Goal: Task Accomplishment & Management: Manage account settings

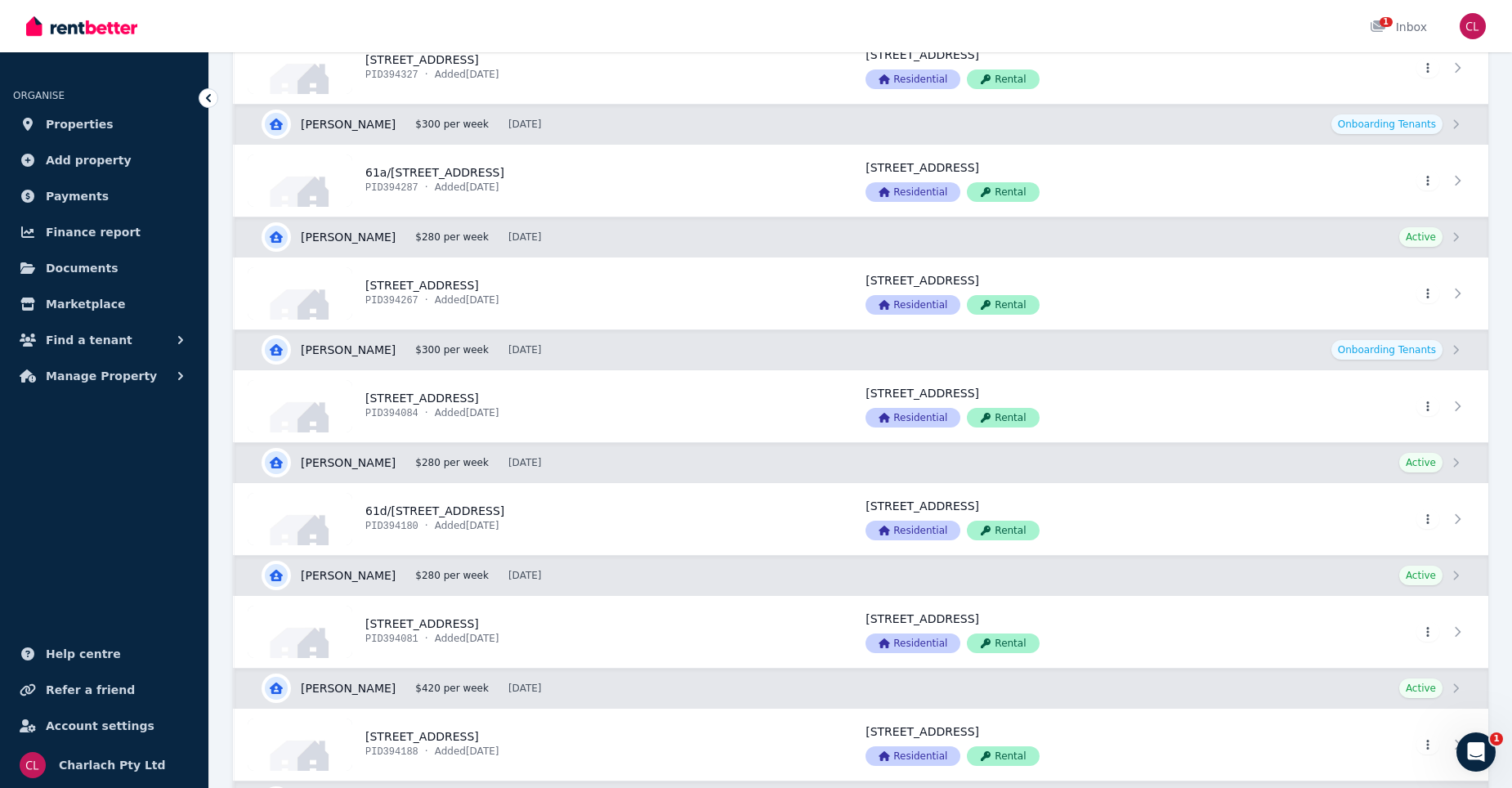
scroll to position [736, 0]
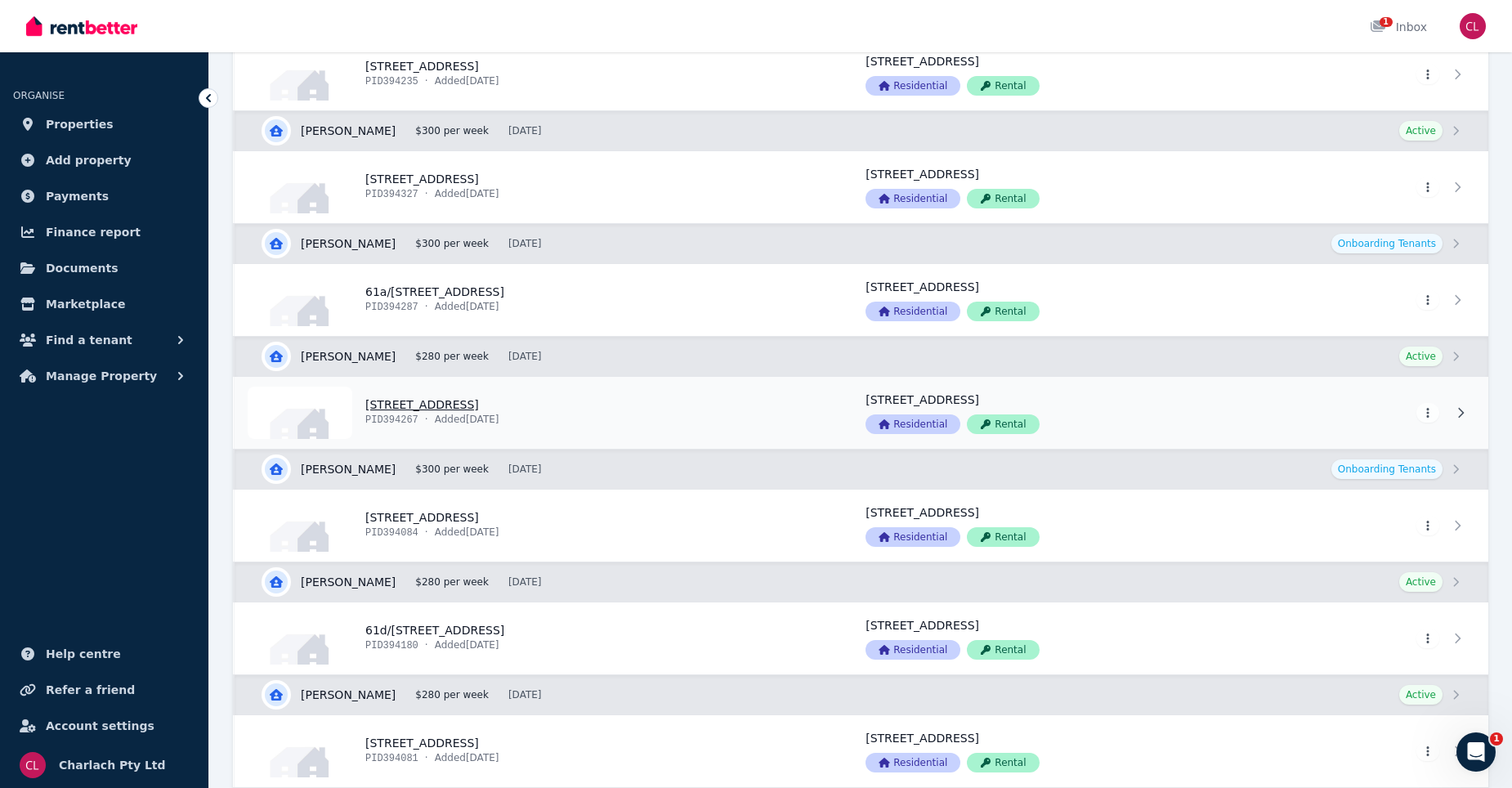
click at [477, 398] on link "View property details" at bounding box center [540, 412] width 611 height 72
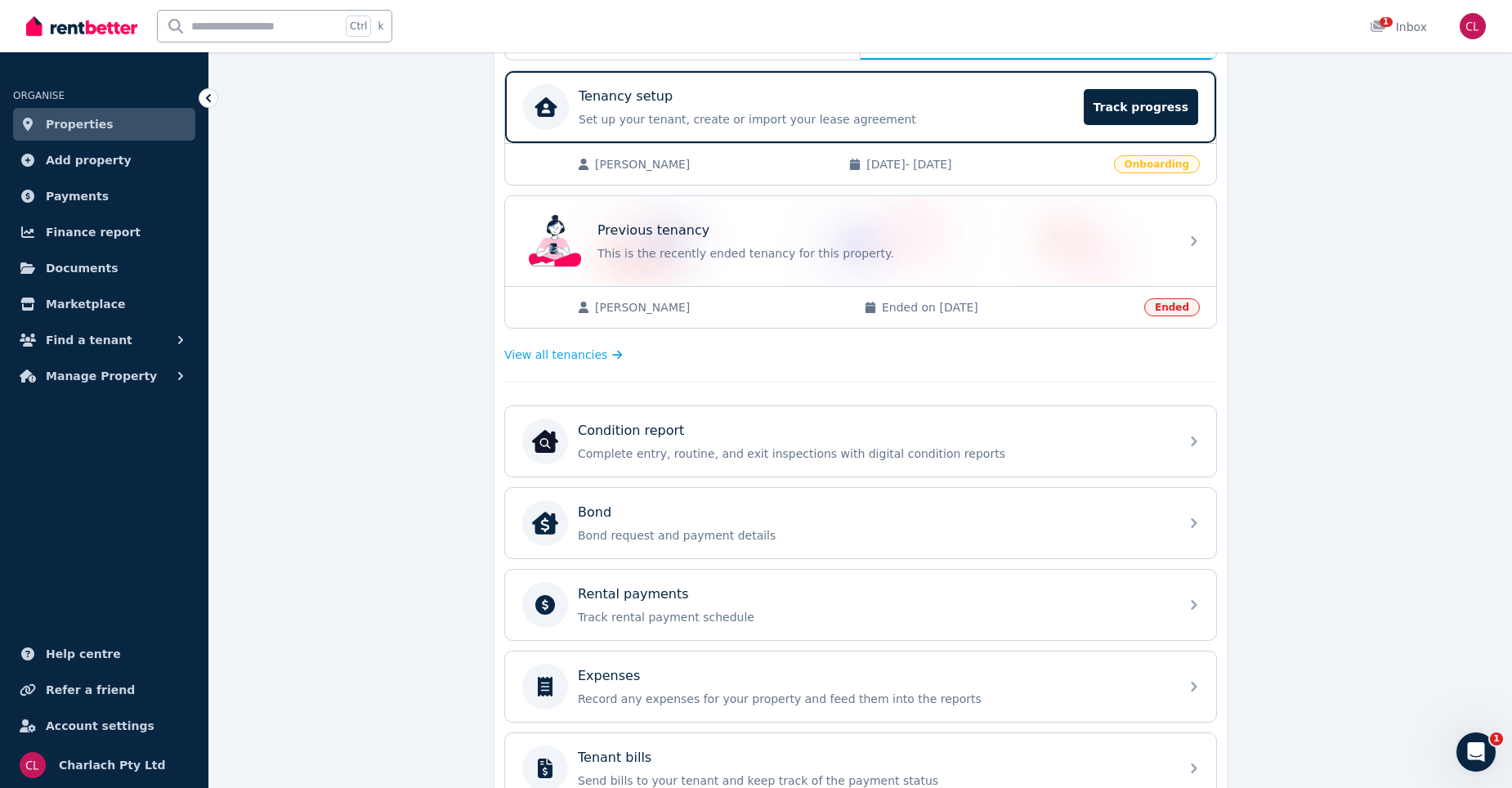
scroll to position [408, 0]
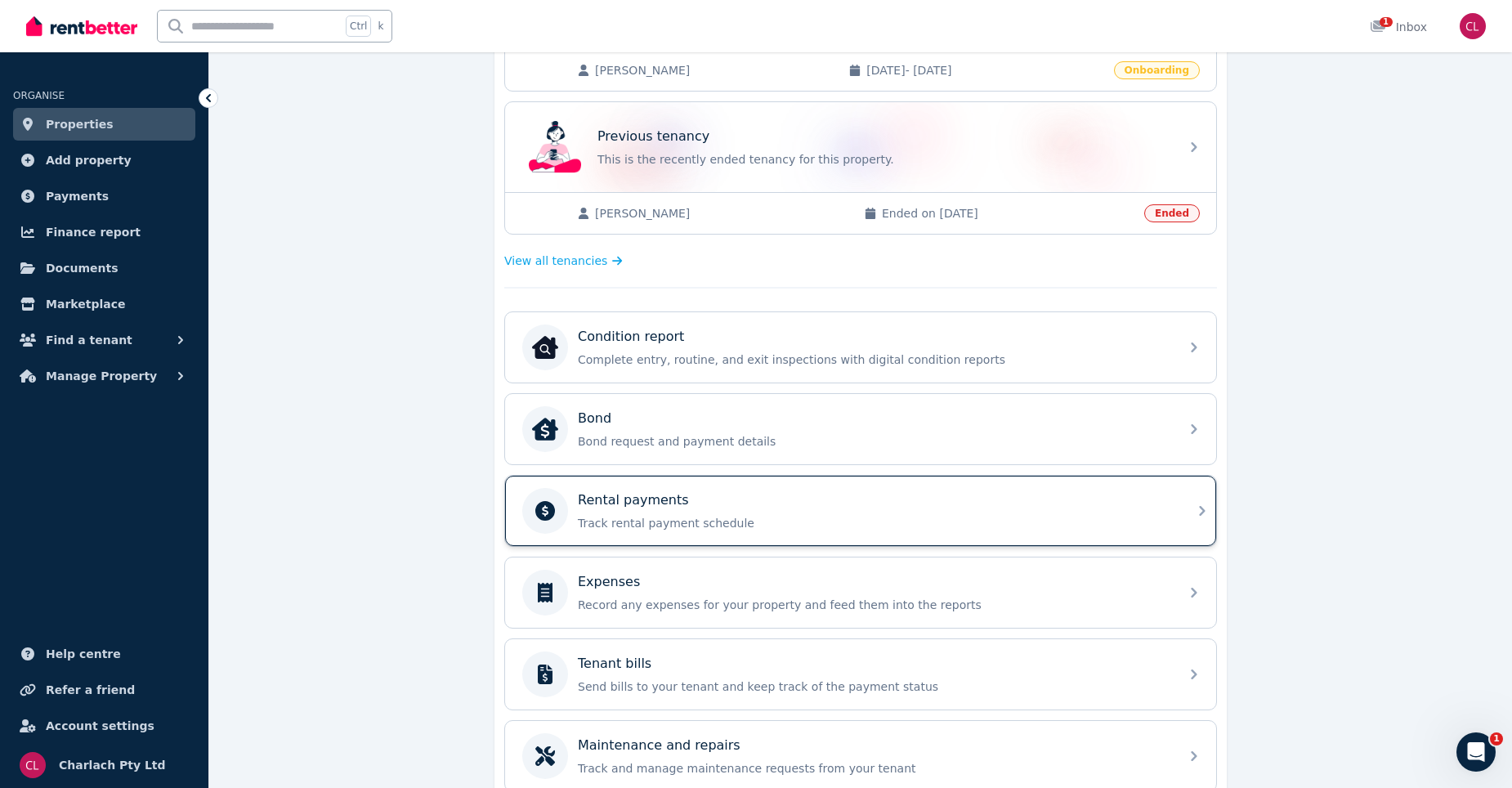
click at [744, 507] on div "Rental payments" at bounding box center [873, 500] width 591 height 20
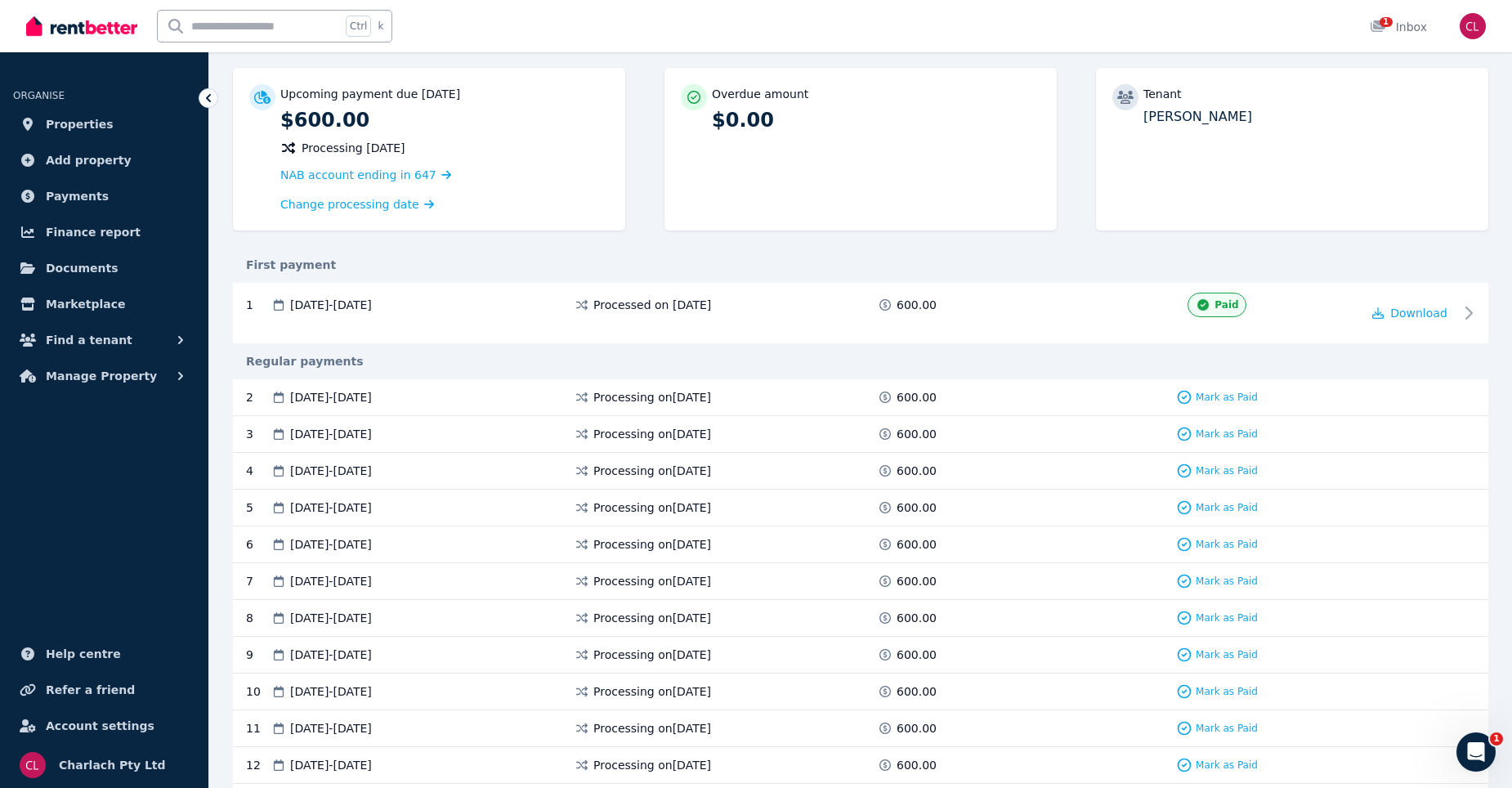
scroll to position [64, 0]
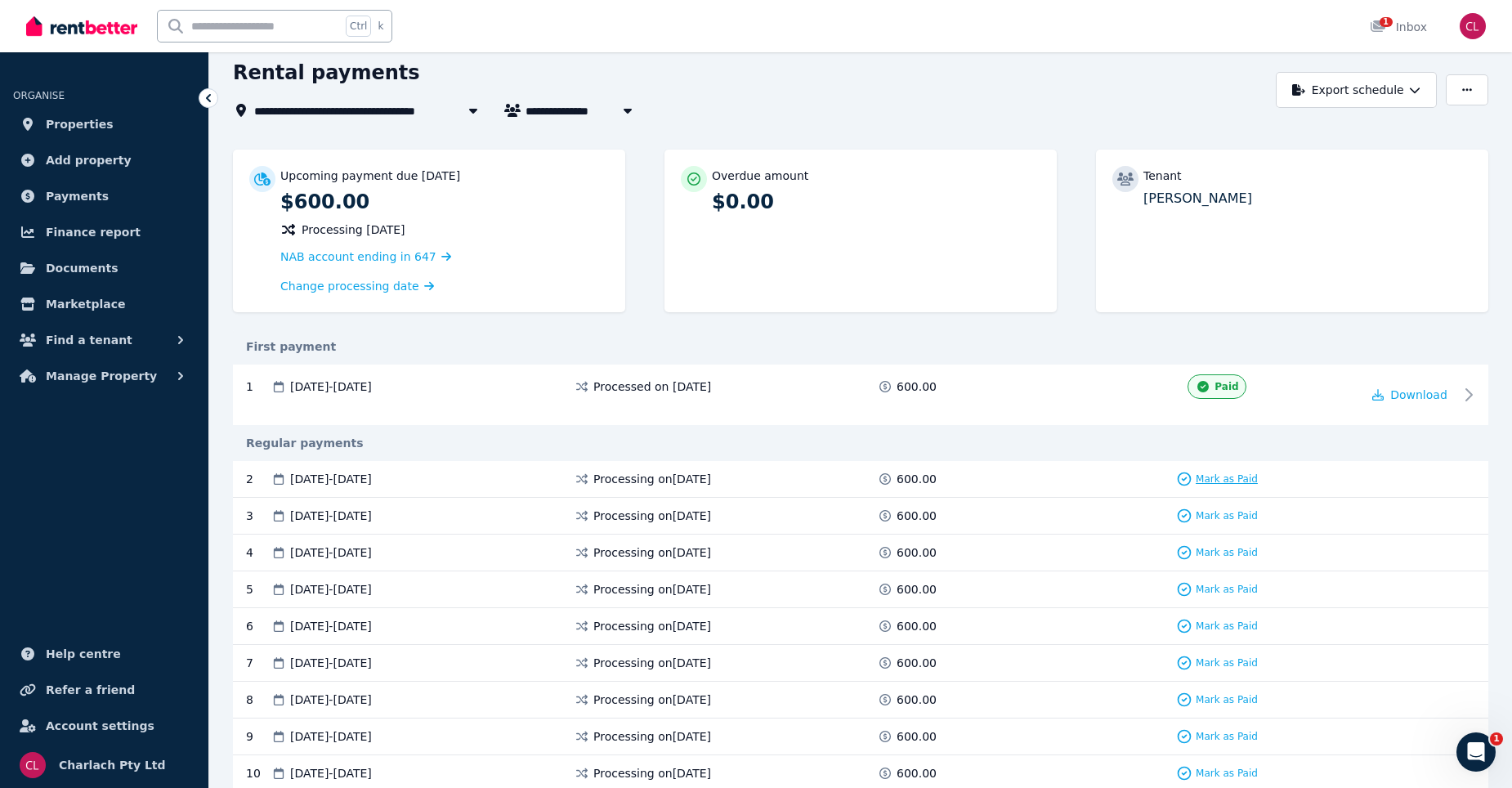
click at [1226, 482] on span "Mark as Paid" at bounding box center [1226, 479] width 62 height 13
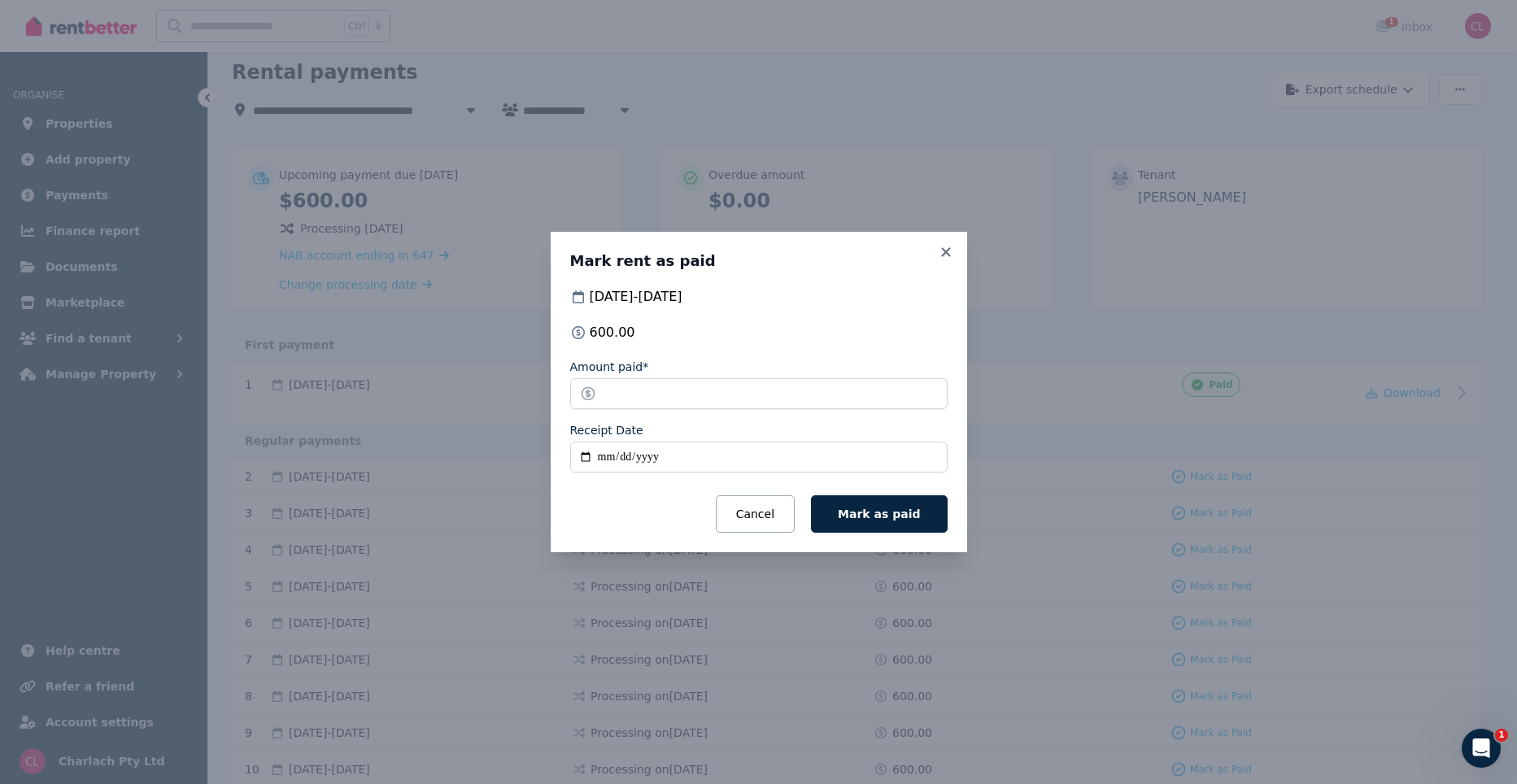
click at [637, 325] on div "600.00" at bounding box center [758, 332] width 378 height 20
click at [638, 331] on div "600.00" at bounding box center [758, 332] width 378 height 20
click at [653, 392] on input "******" at bounding box center [758, 392] width 378 height 30
type input "*"
type input "******"
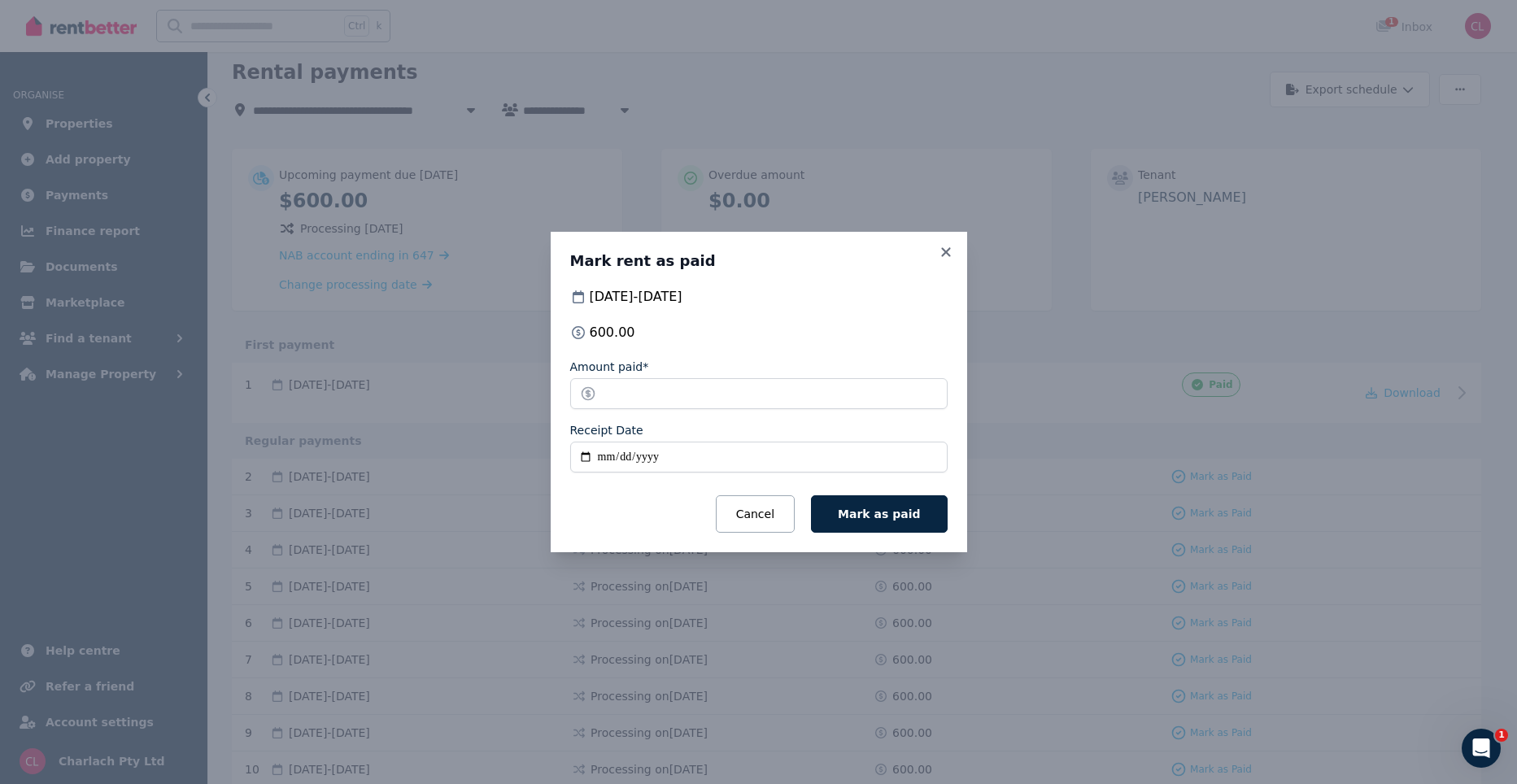
click at [607, 457] on input "Receipt Date" at bounding box center [758, 456] width 378 height 30
type input "**********"
click at [919, 517] on span "Mark as paid" at bounding box center [878, 513] width 82 height 13
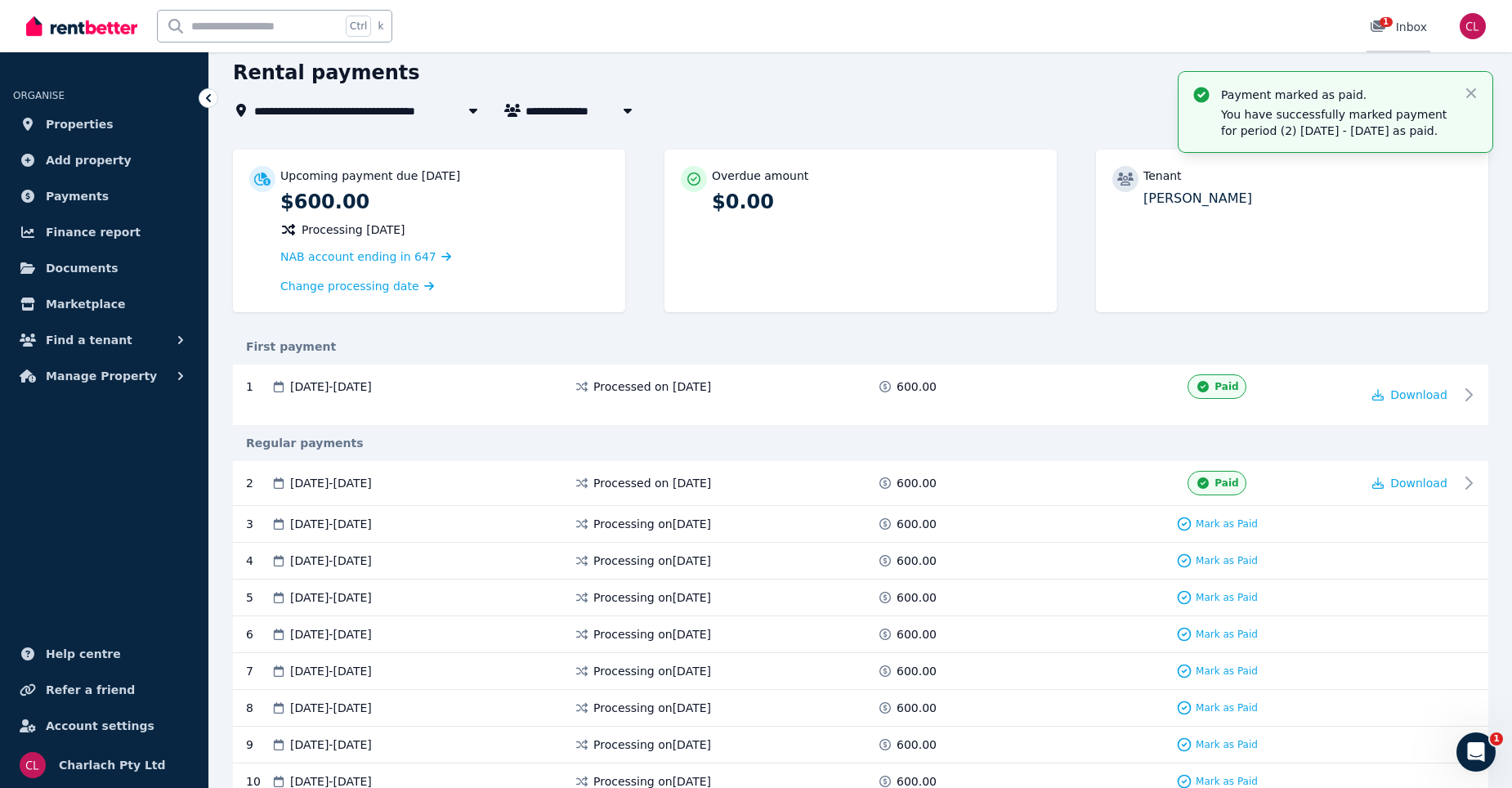
click at [1383, 21] on span "1" at bounding box center [1385, 22] width 13 height 10
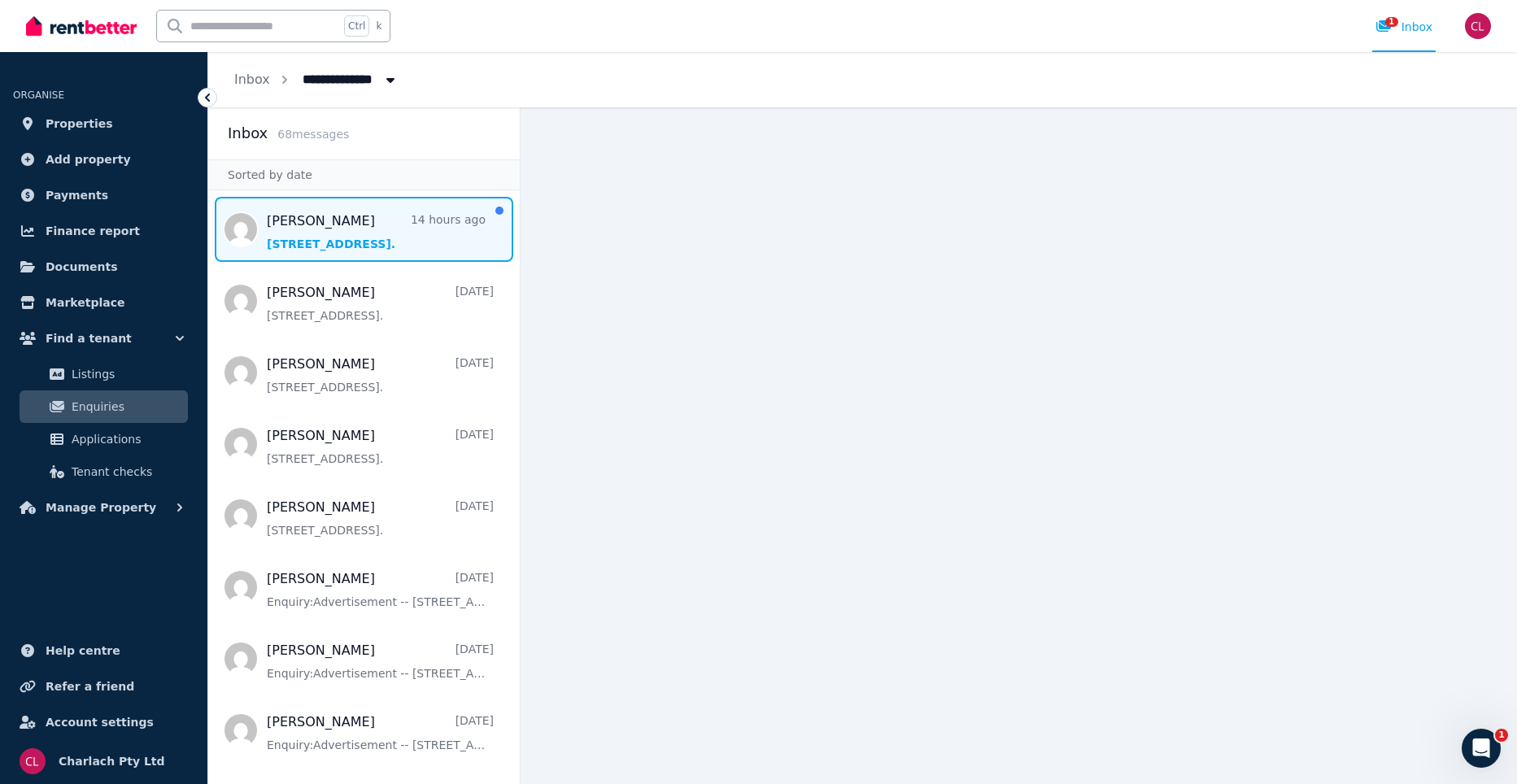
click at [344, 251] on span "Message list" at bounding box center [364, 229] width 312 height 65
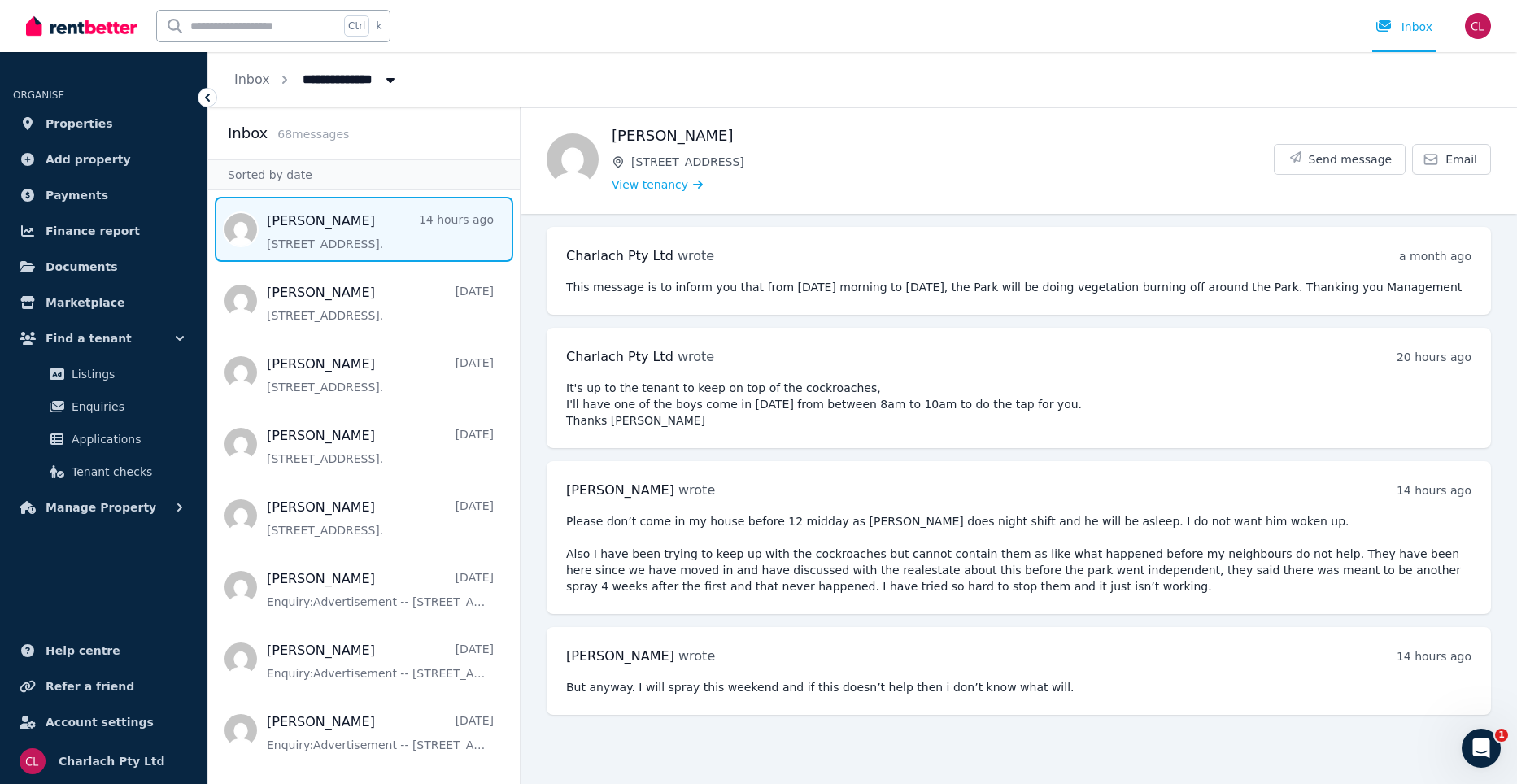
click at [1489, 748] on icon "Open Intercom Messenger" at bounding box center [1481, 748] width 27 height 27
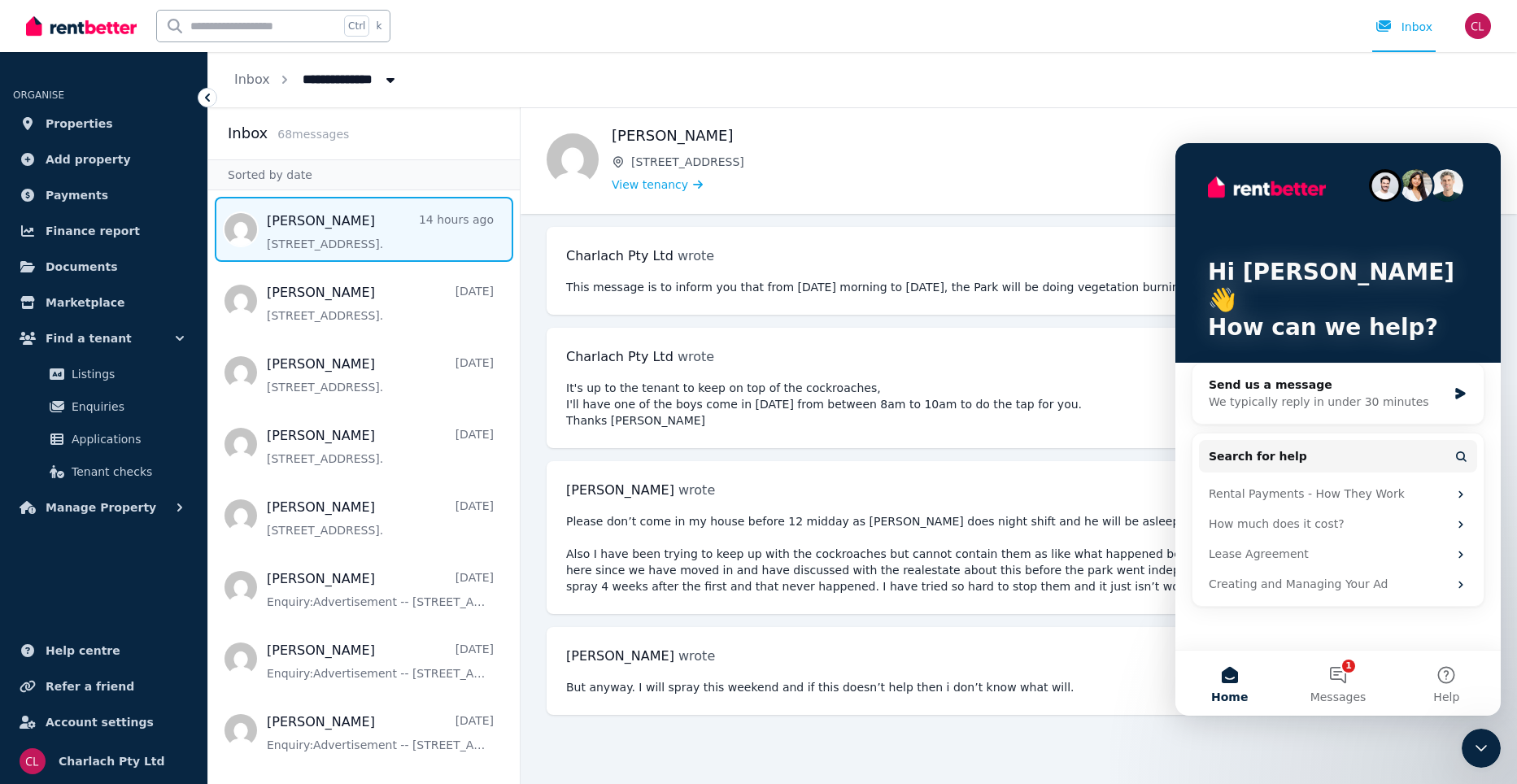
click at [1087, 755] on main "Back [PERSON_NAME] [STREET_ADDRESS] View tenancy Send message Email Charlach Pt…" at bounding box center [1018, 446] width 997 height 677
click at [60, 123] on span "Properties" at bounding box center [79, 124] width 68 height 20
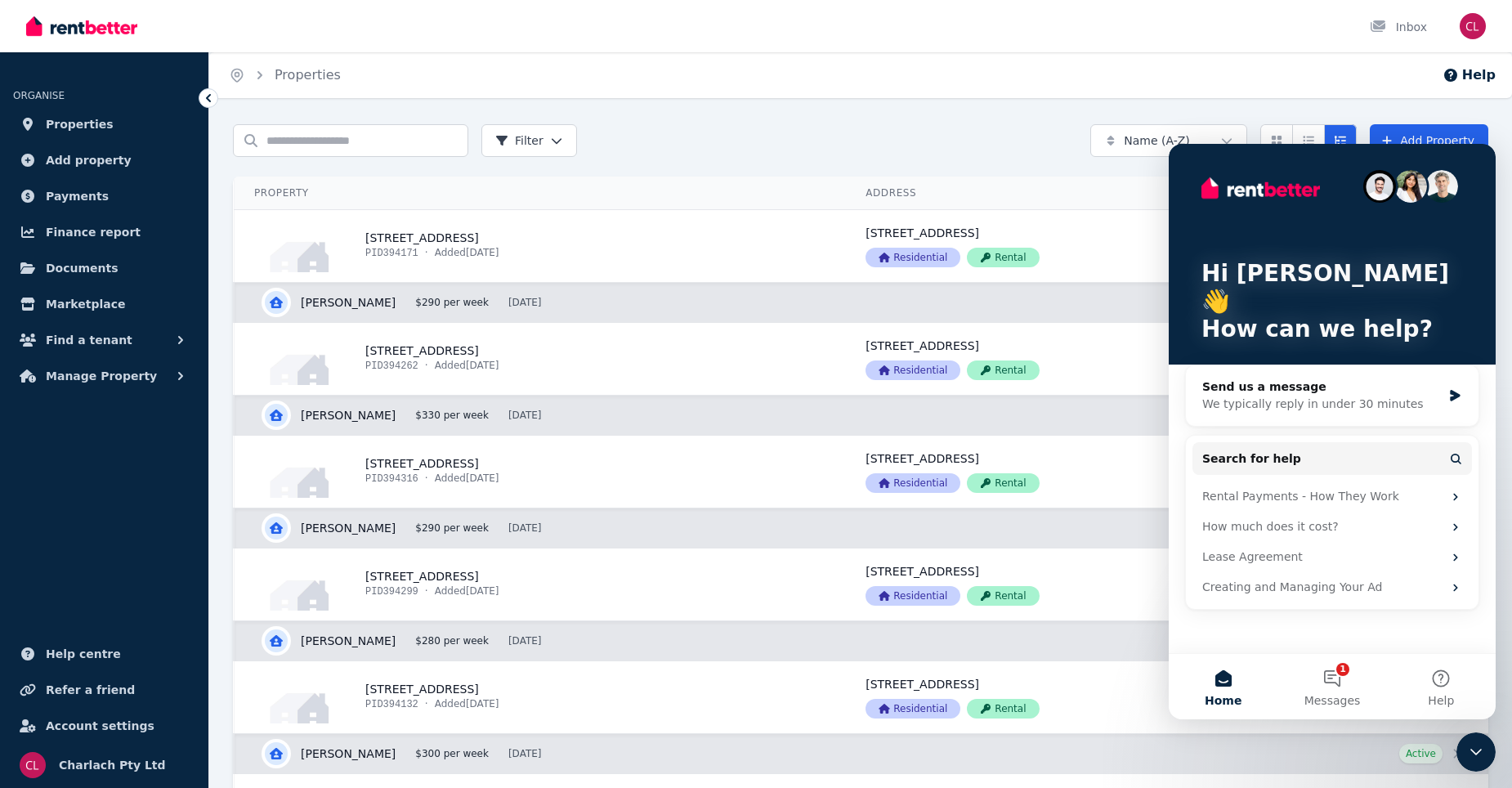
click at [1330, 26] on div "Inbox" at bounding box center [728, 26] width 1404 height 52
click at [1481, 750] on icon "Close Intercom Messenger" at bounding box center [1476, 751] width 12 height 7
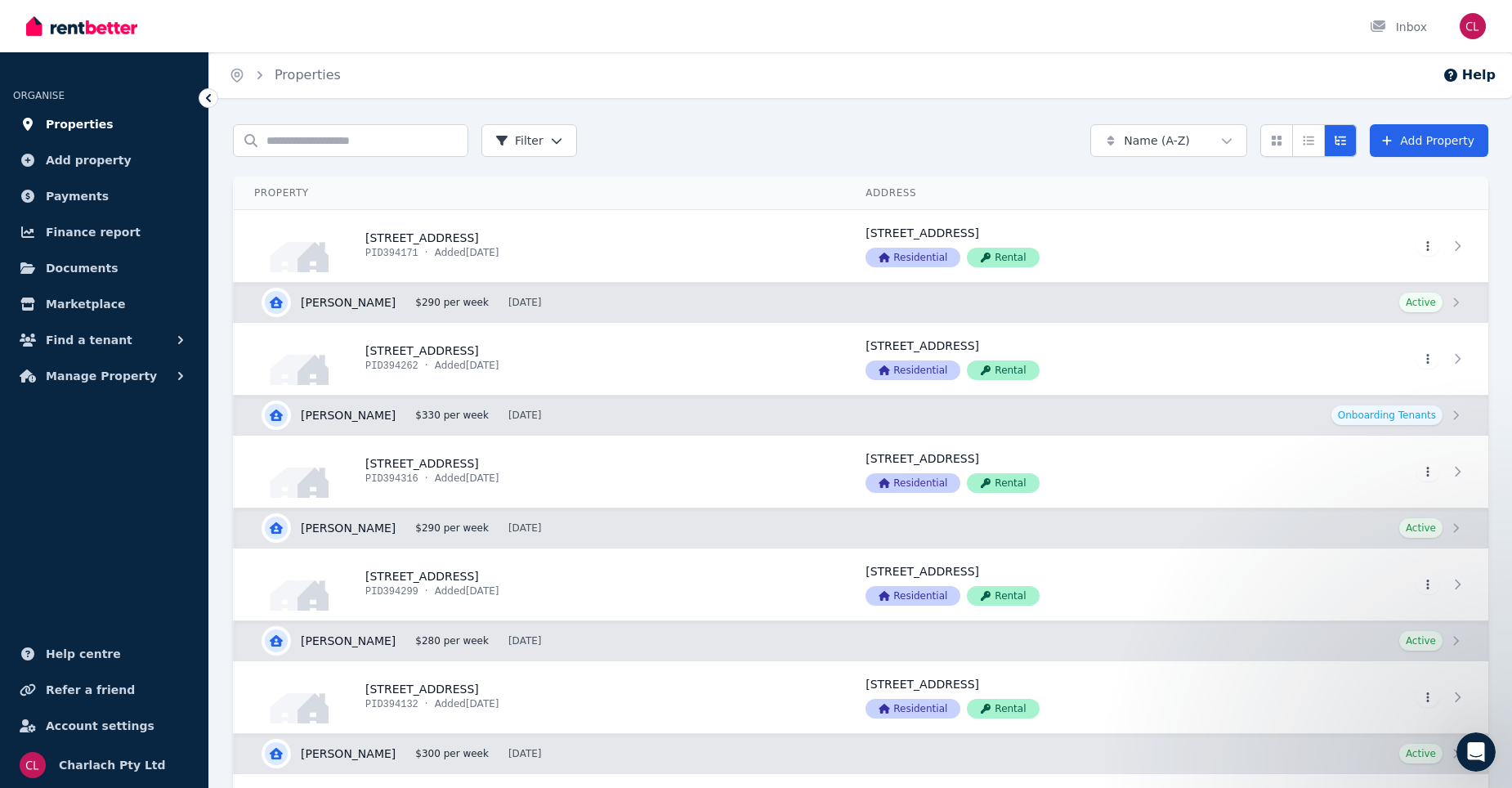
click at [69, 123] on span "Properties" at bounding box center [79, 125] width 68 height 20
click at [110, 378] on span "Manage Property" at bounding box center [101, 376] width 111 height 20
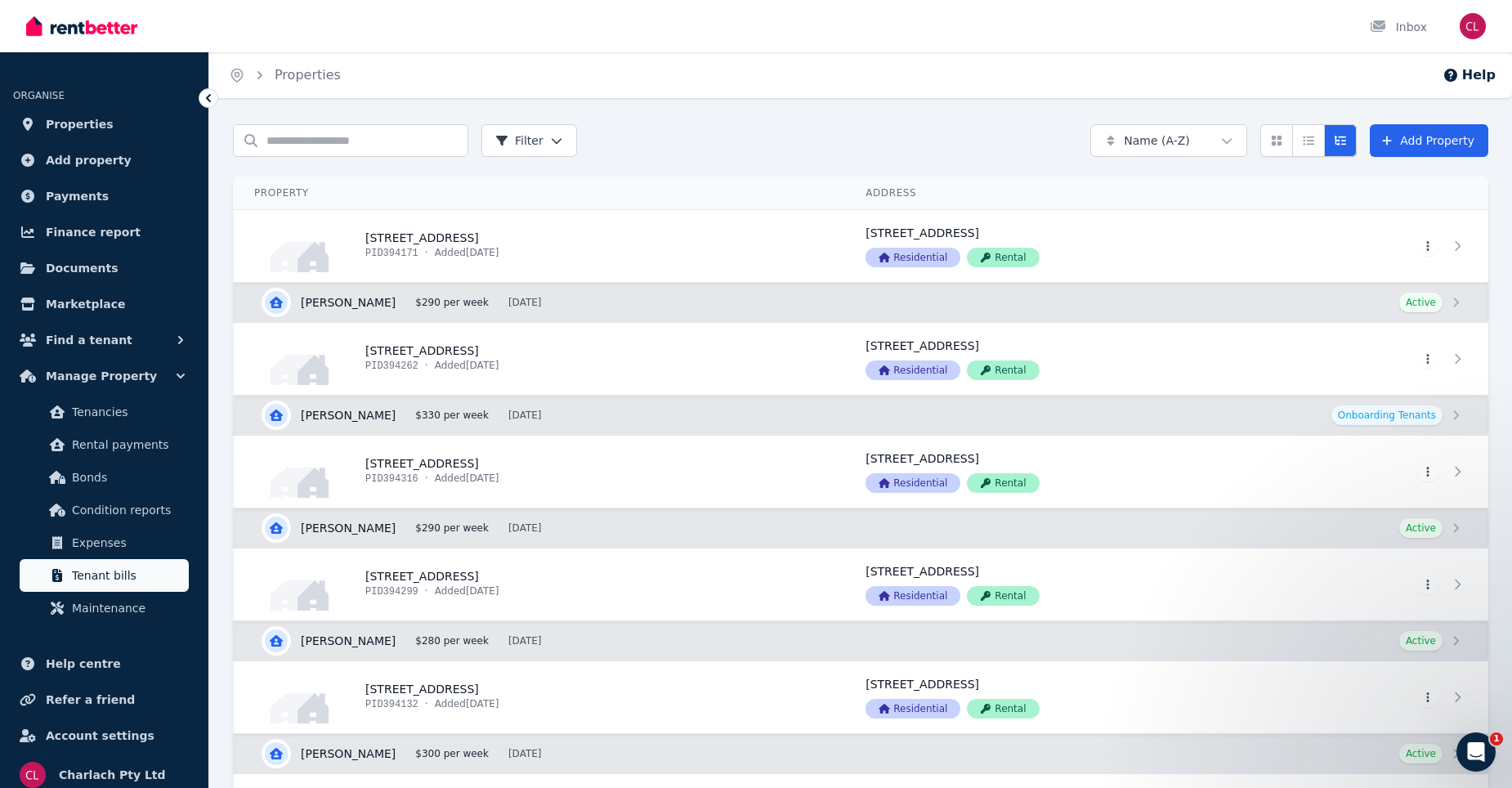
click at [106, 582] on span "Tenant bills" at bounding box center [128, 575] width 111 height 20
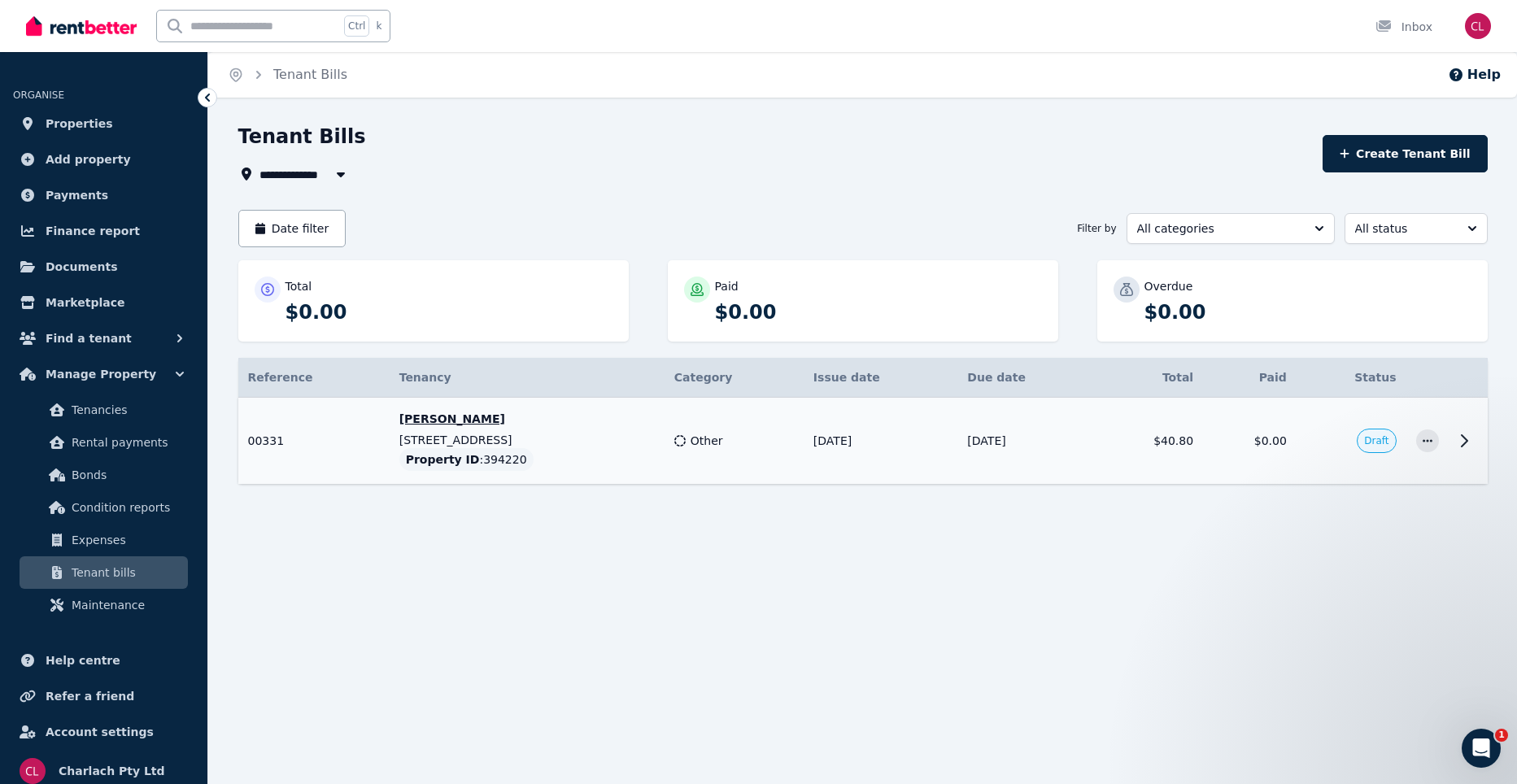
click at [1461, 445] on icon at bounding box center [1464, 441] width 6 height 12
click at [127, 448] on span "Rental payments" at bounding box center [127, 443] width 110 height 20
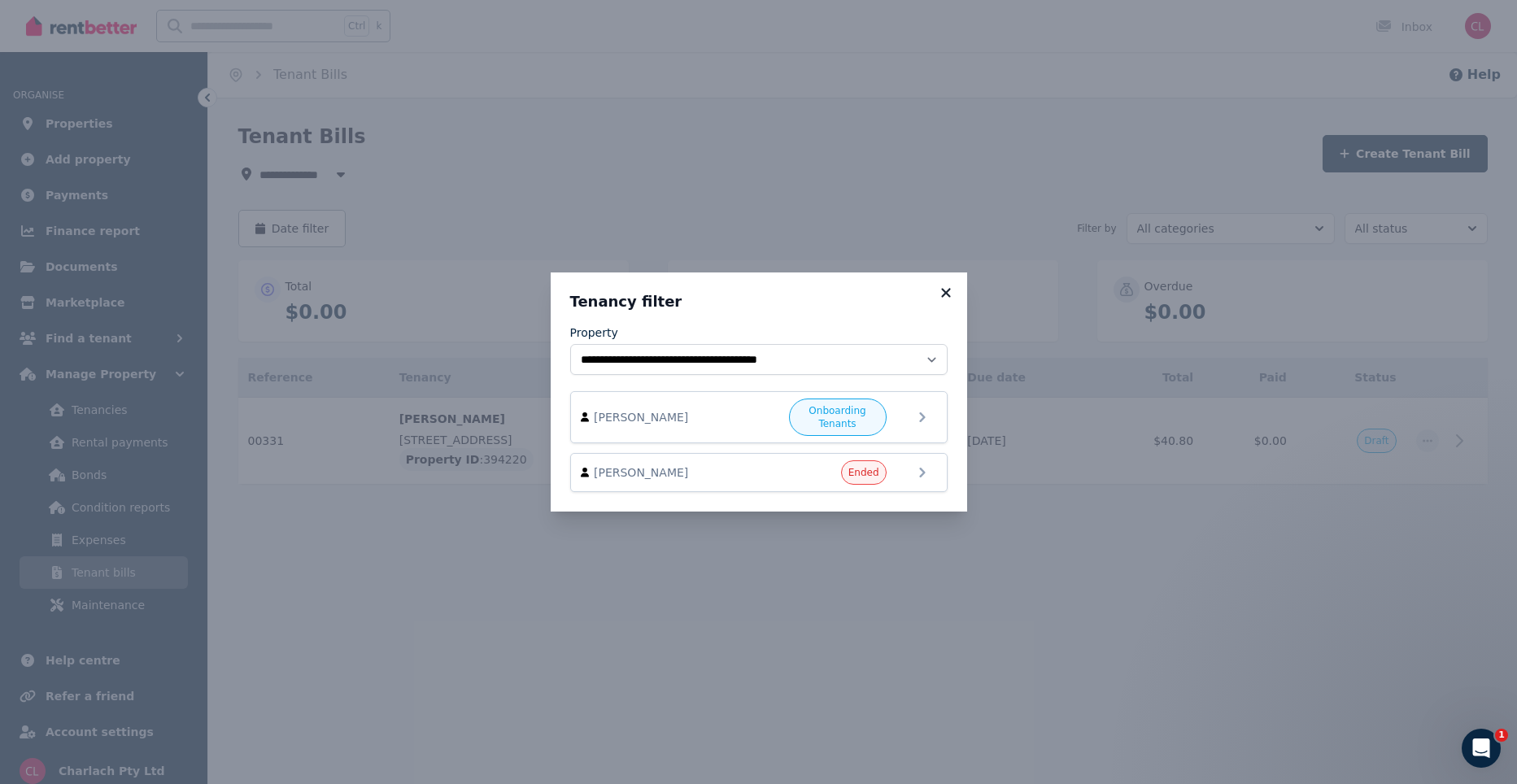
click at [949, 298] on icon at bounding box center [945, 292] width 17 height 15
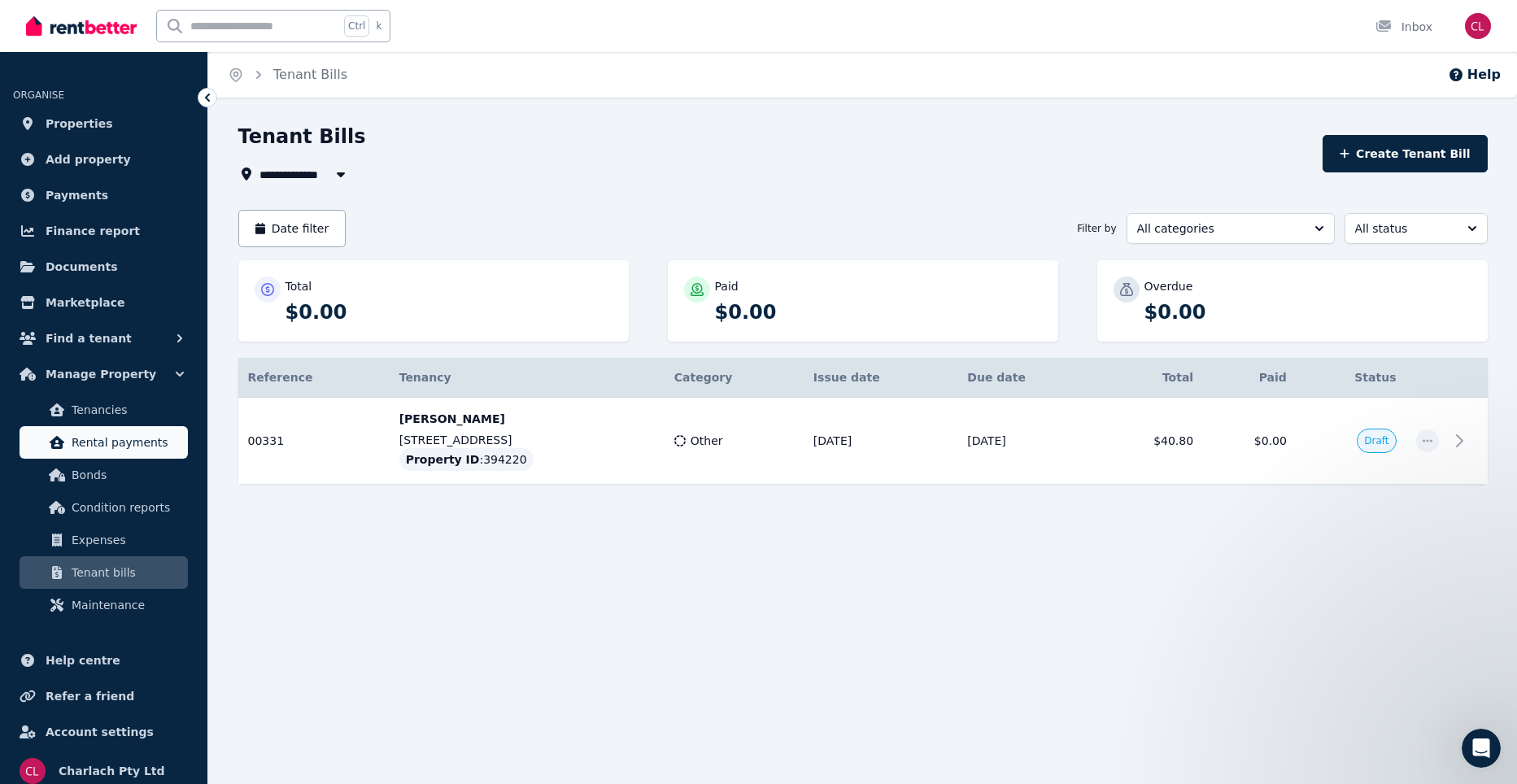
click at [129, 448] on span "Rental payments" at bounding box center [127, 443] width 110 height 20
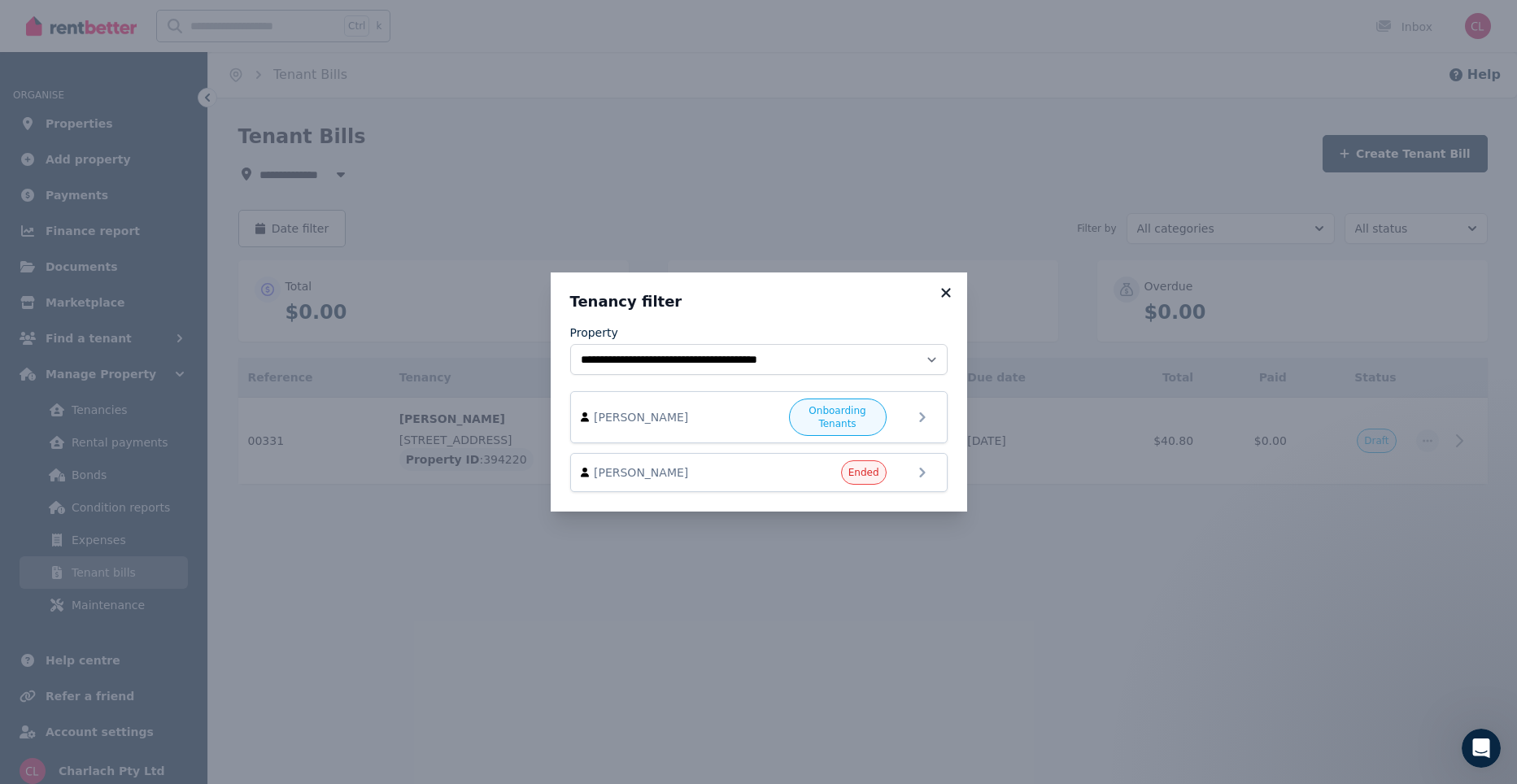
click at [943, 293] on icon at bounding box center [945, 292] width 17 height 15
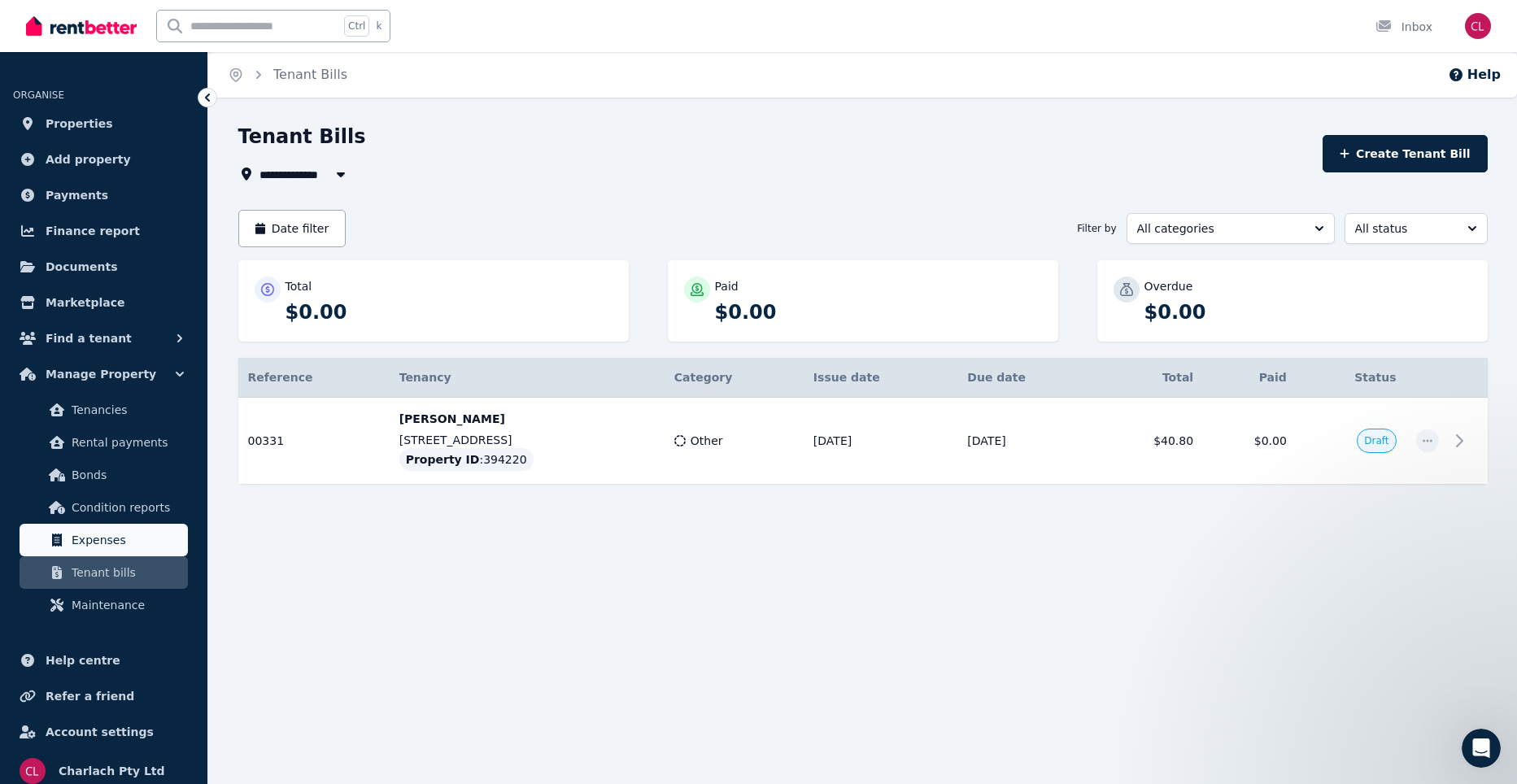
click at [98, 543] on span "Expenses" at bounding box center [127, 540] width 110 height 20
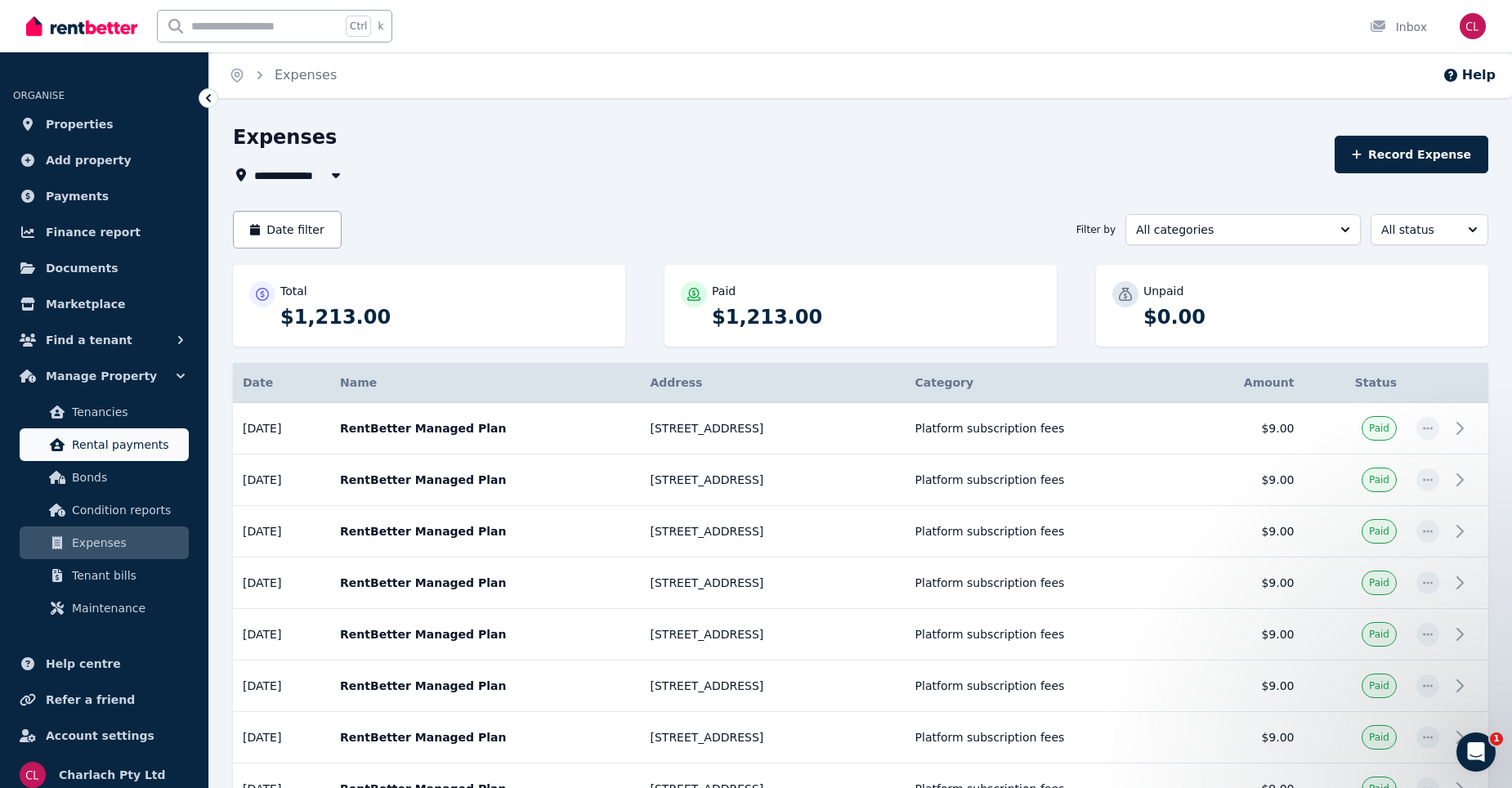
click at [135, 453] on span "Rental payments" at bounding box center [128, 445] width 111 height 20
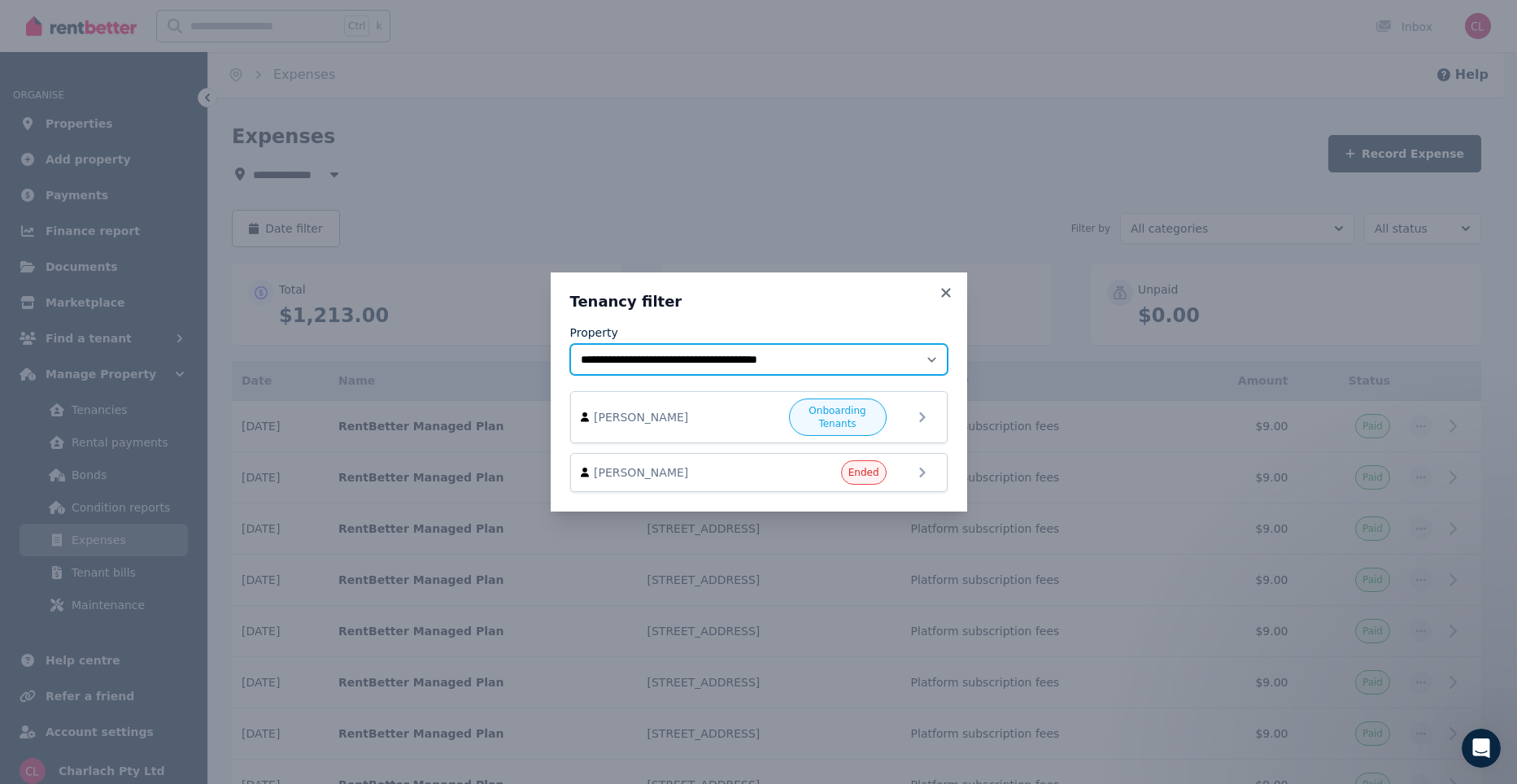
click at [932, 364] on select "**********" at bounding box center [758, 359] width 378 height 30
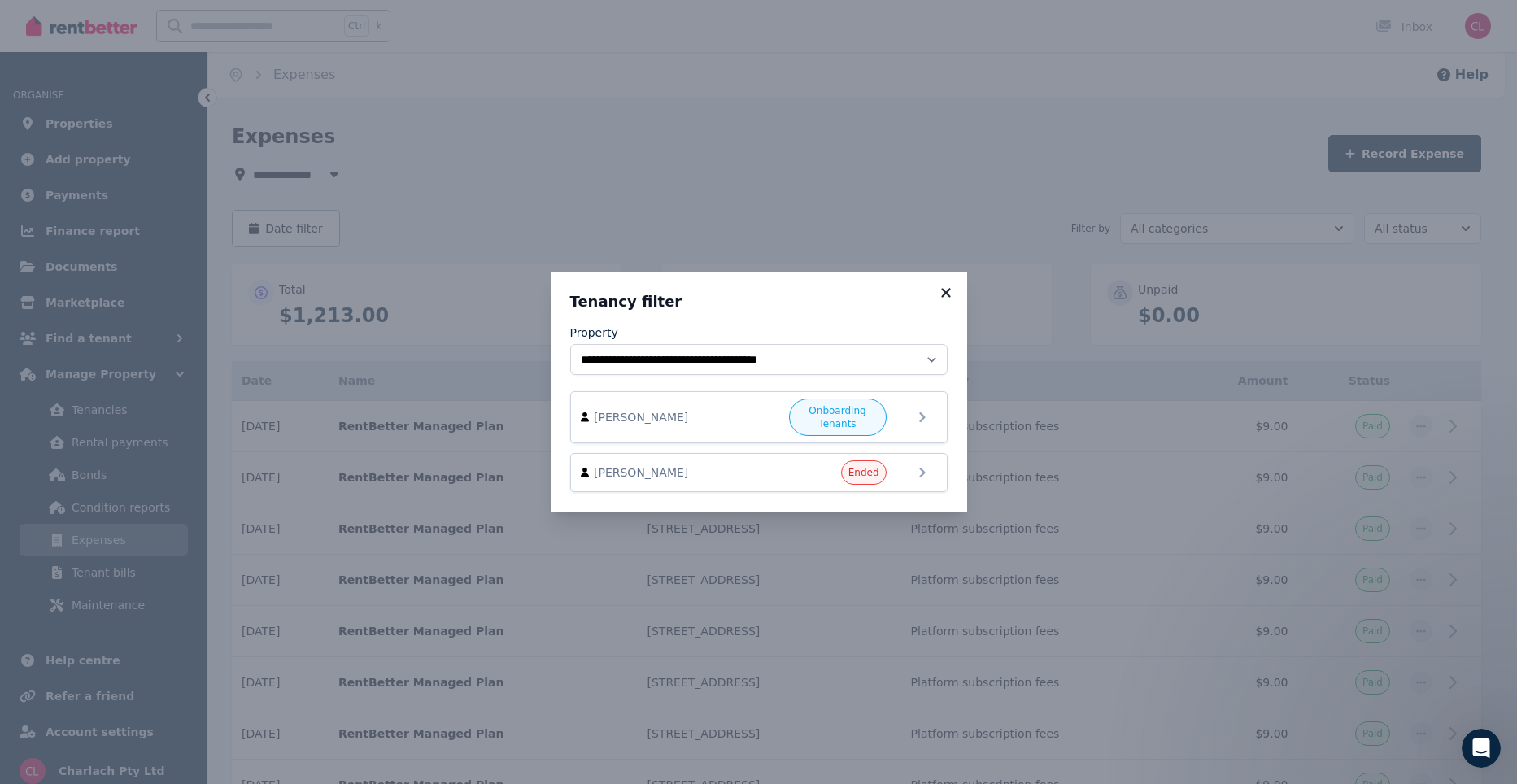
click at [944, 296] on icon at bounding box center [945, 292] width 17 height 15
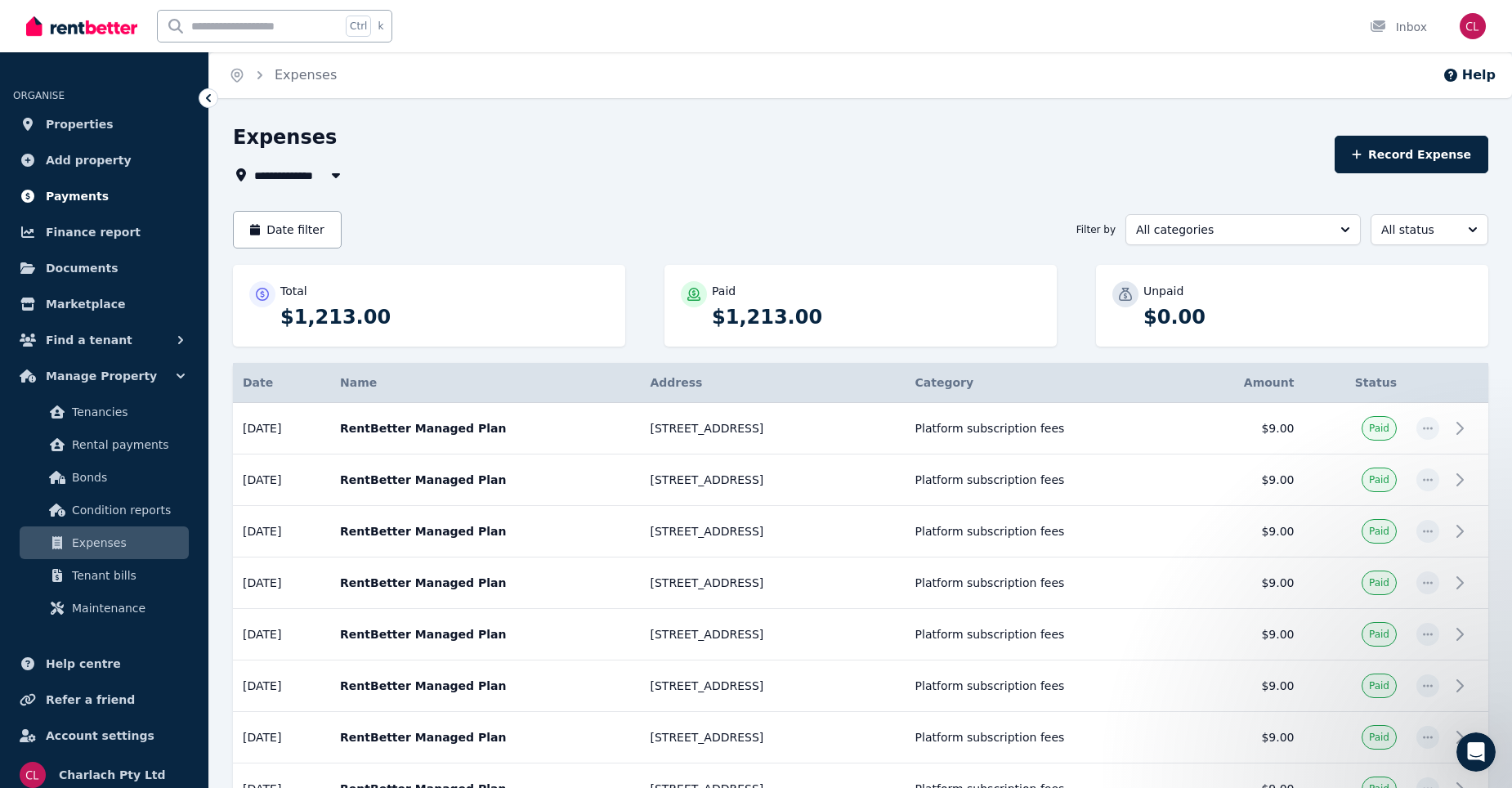
click at [82, 203] on span "Payments" at bounding box center [77, 196] width 63 height 20
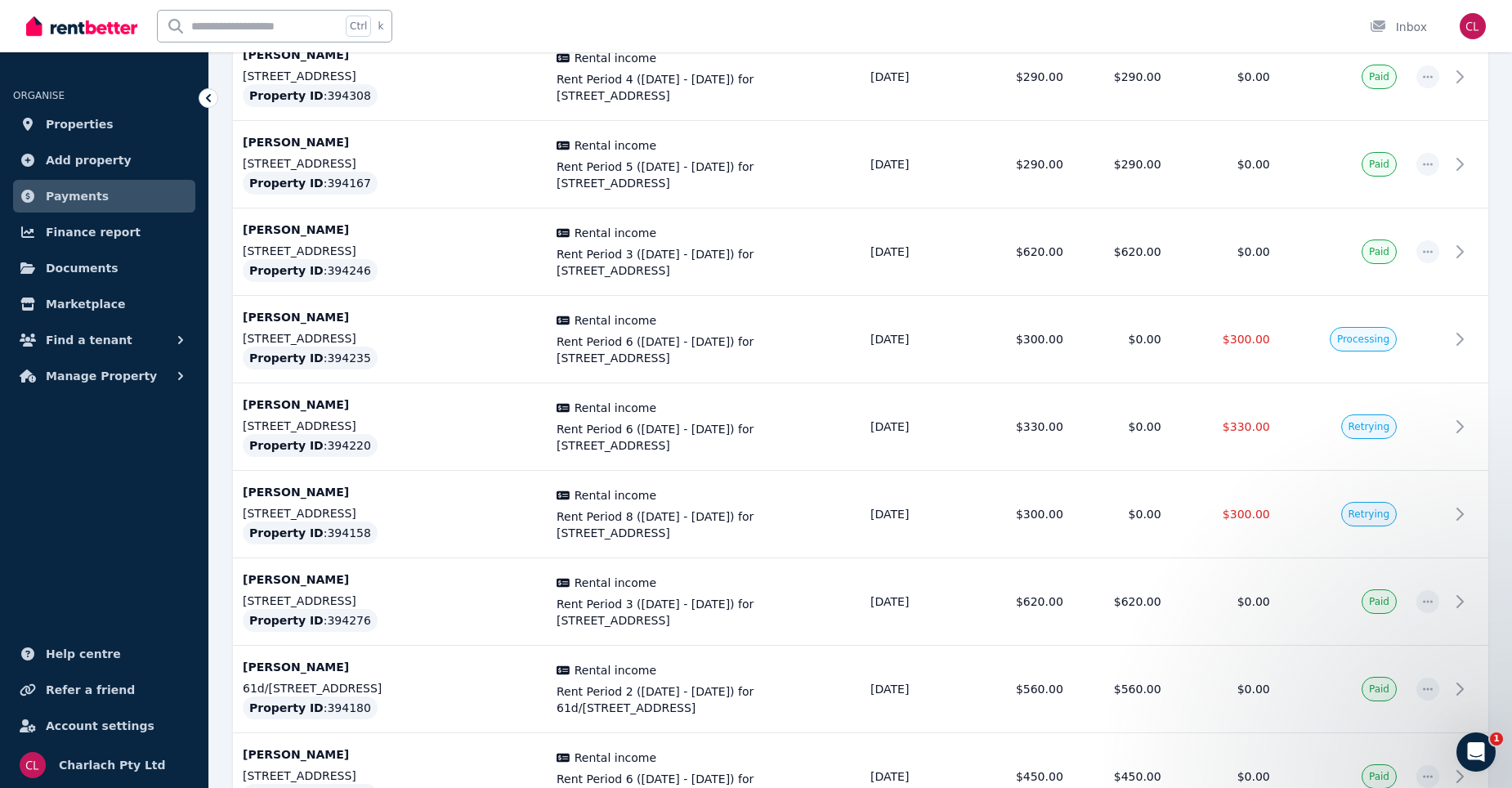
scroll to position [3453, 0]
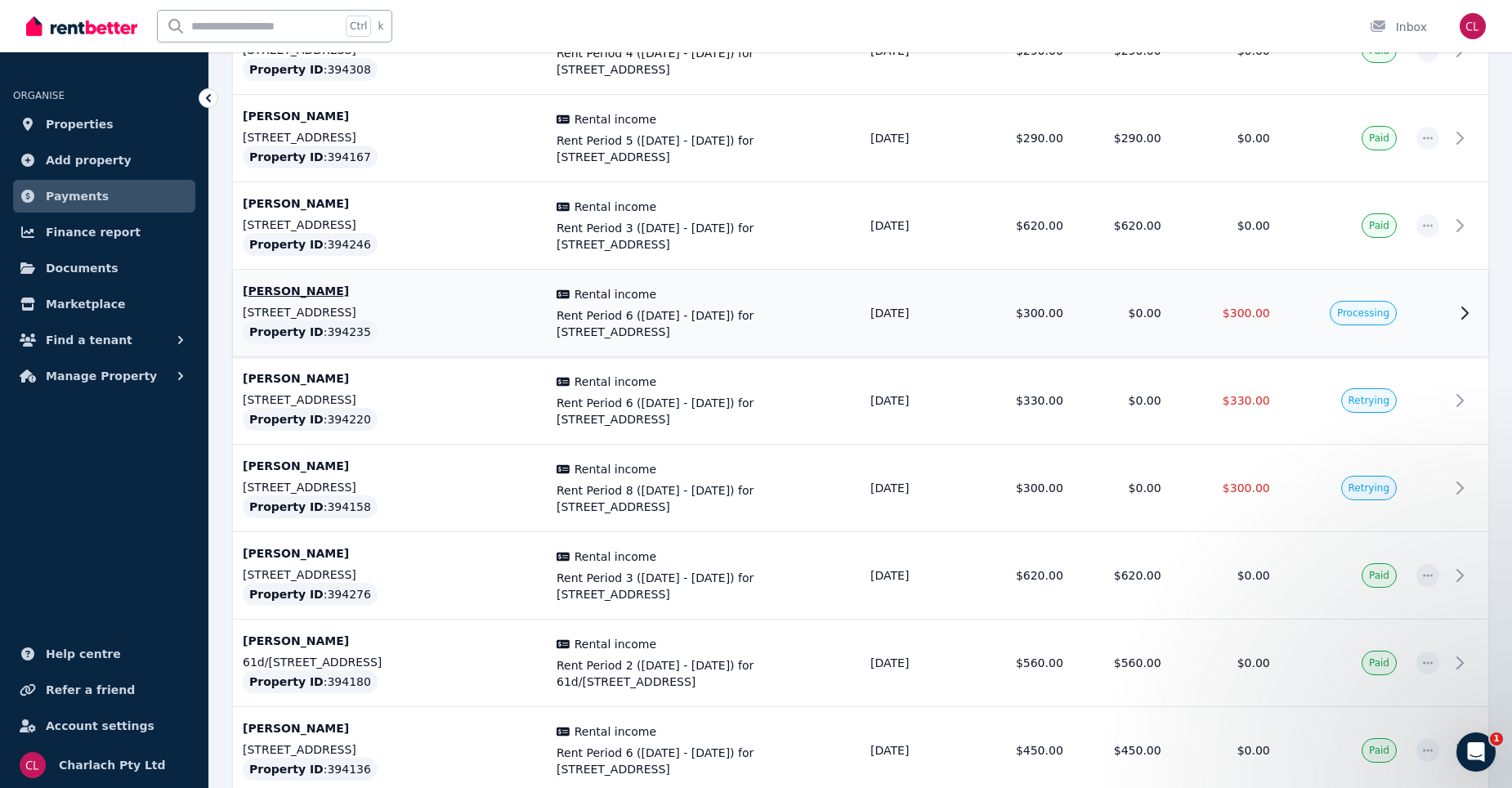
click at [1448, 315] on td at bounding box center [1428, 313] width 43 height 87
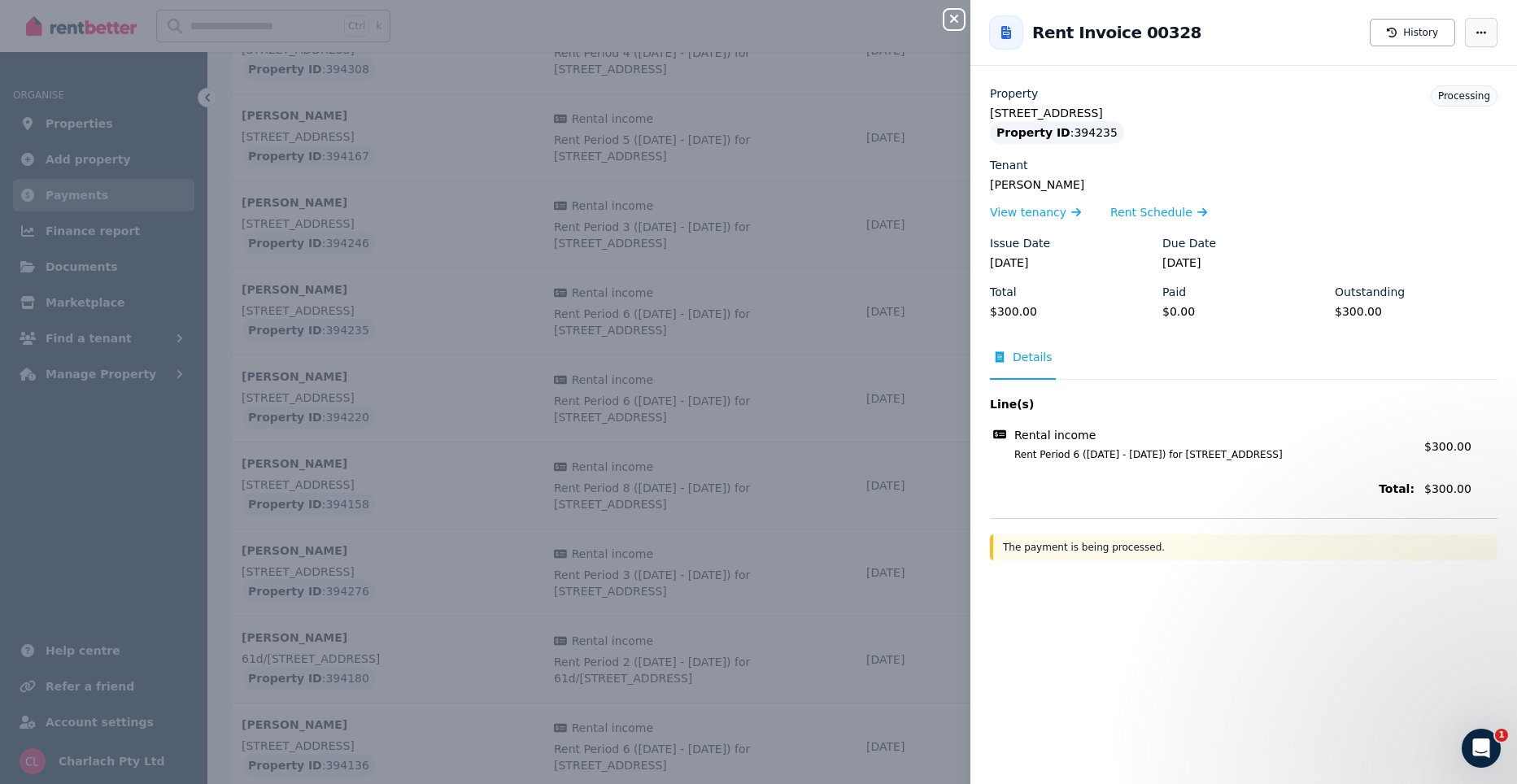
click at [1475, 30] on icon "button" at bounding box center [1481, 32] width 13 height 12
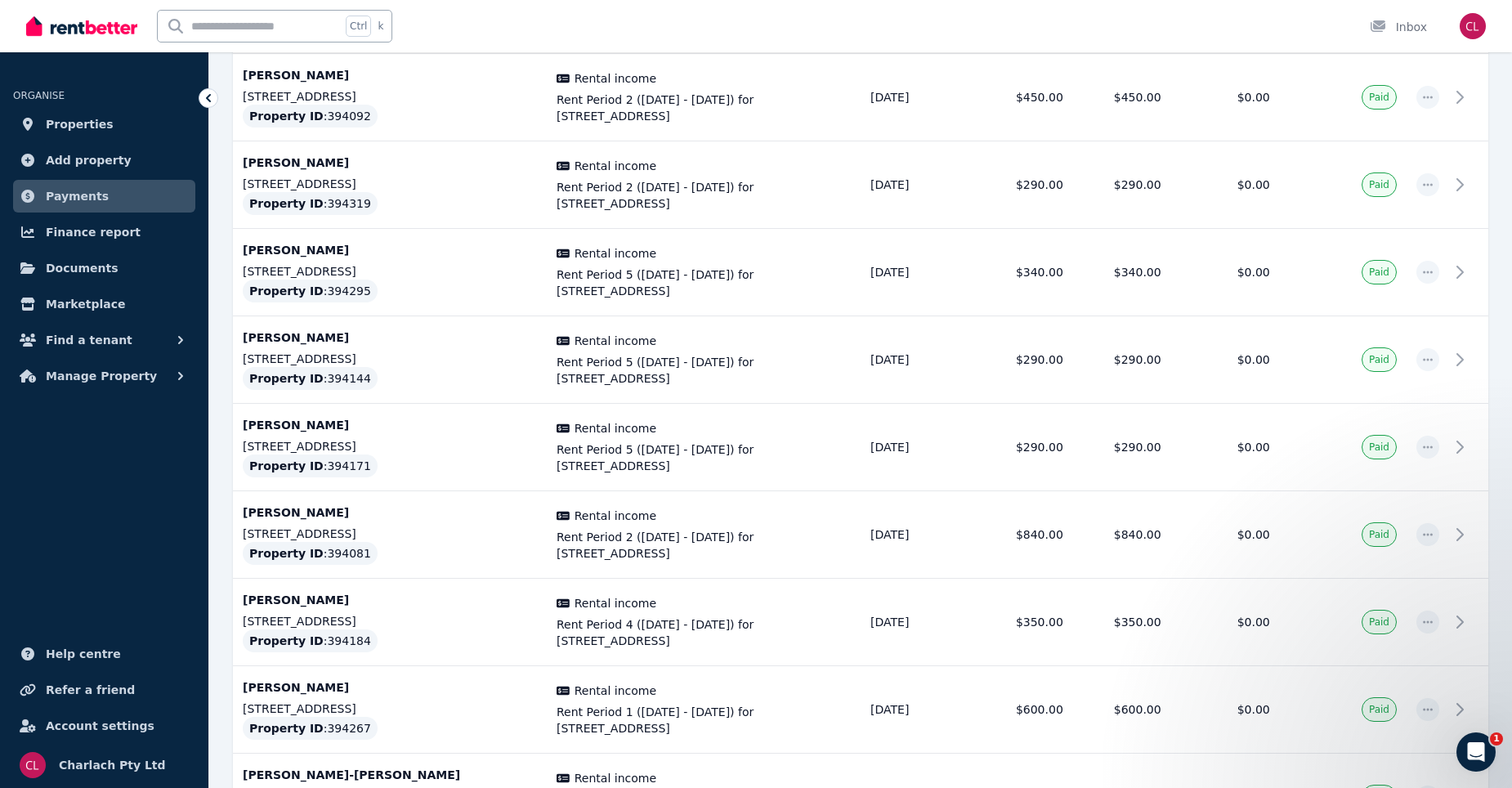
scroll to position [1460, 0]
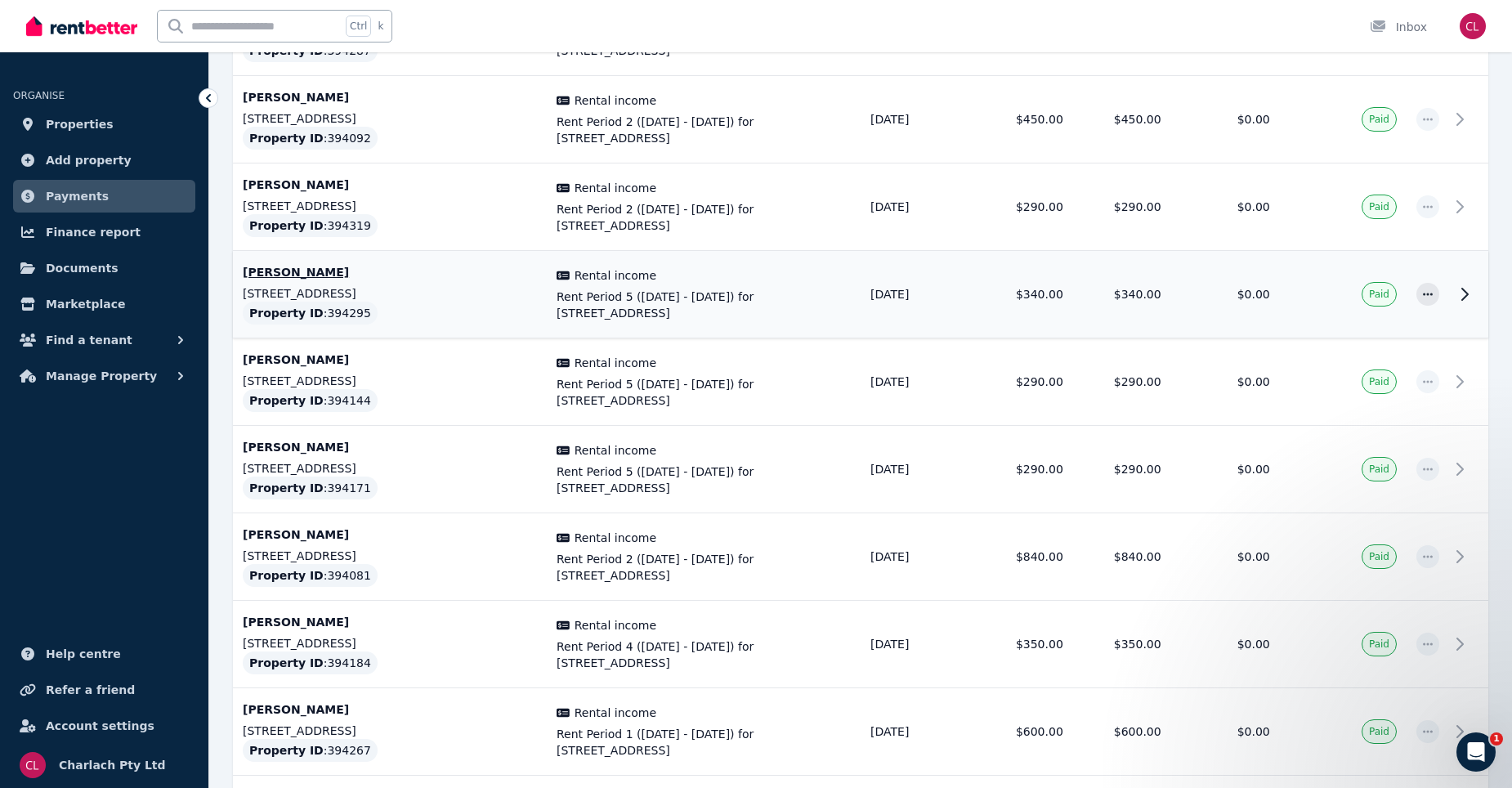
click at [1126, 306] on td "$340.00" at bounding box center [1121, 295] width 98 height 87
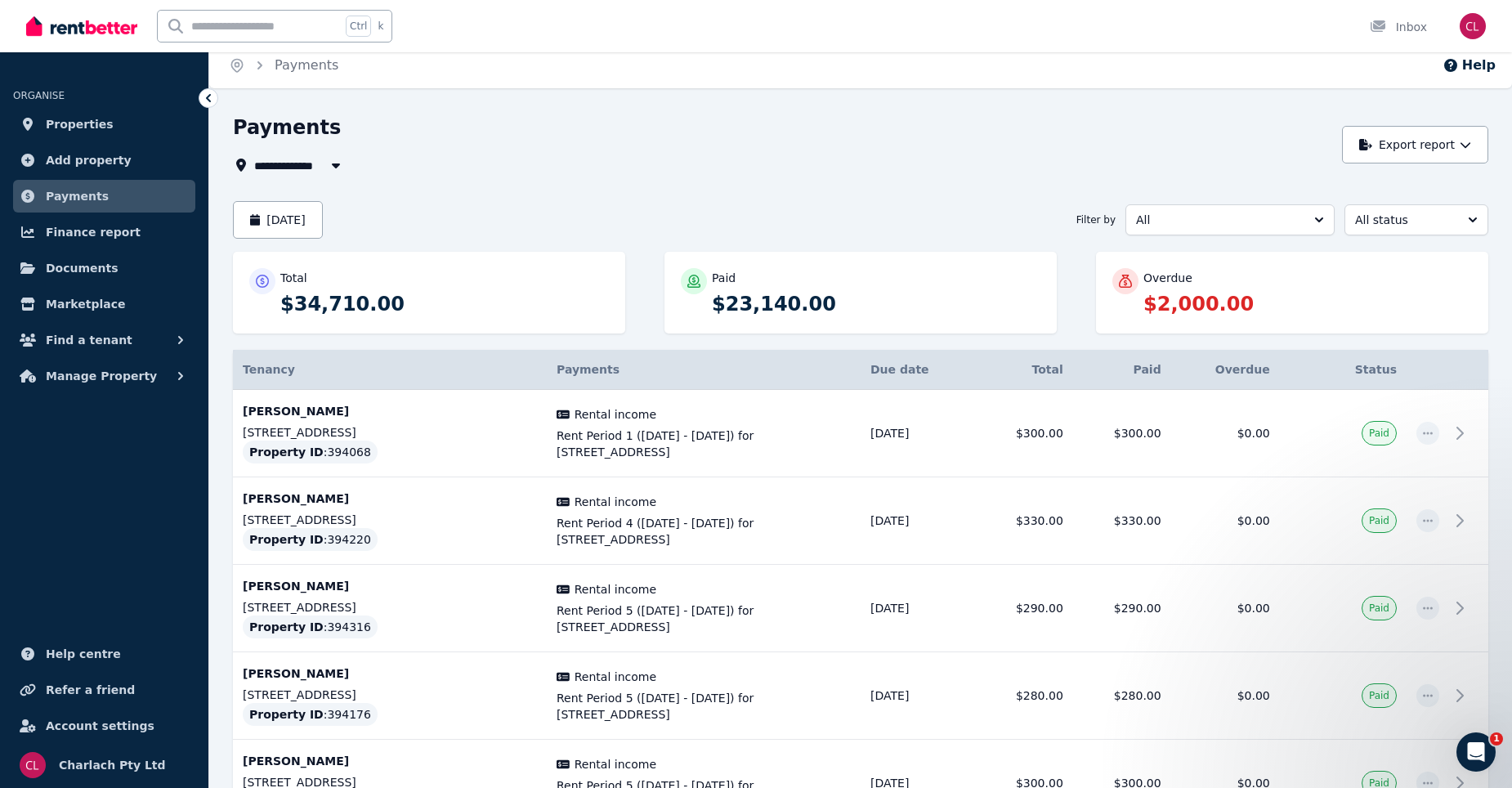
scroll to position [0, 0]
